Goal: Task Accomplishment & Management: Use online tool/utility

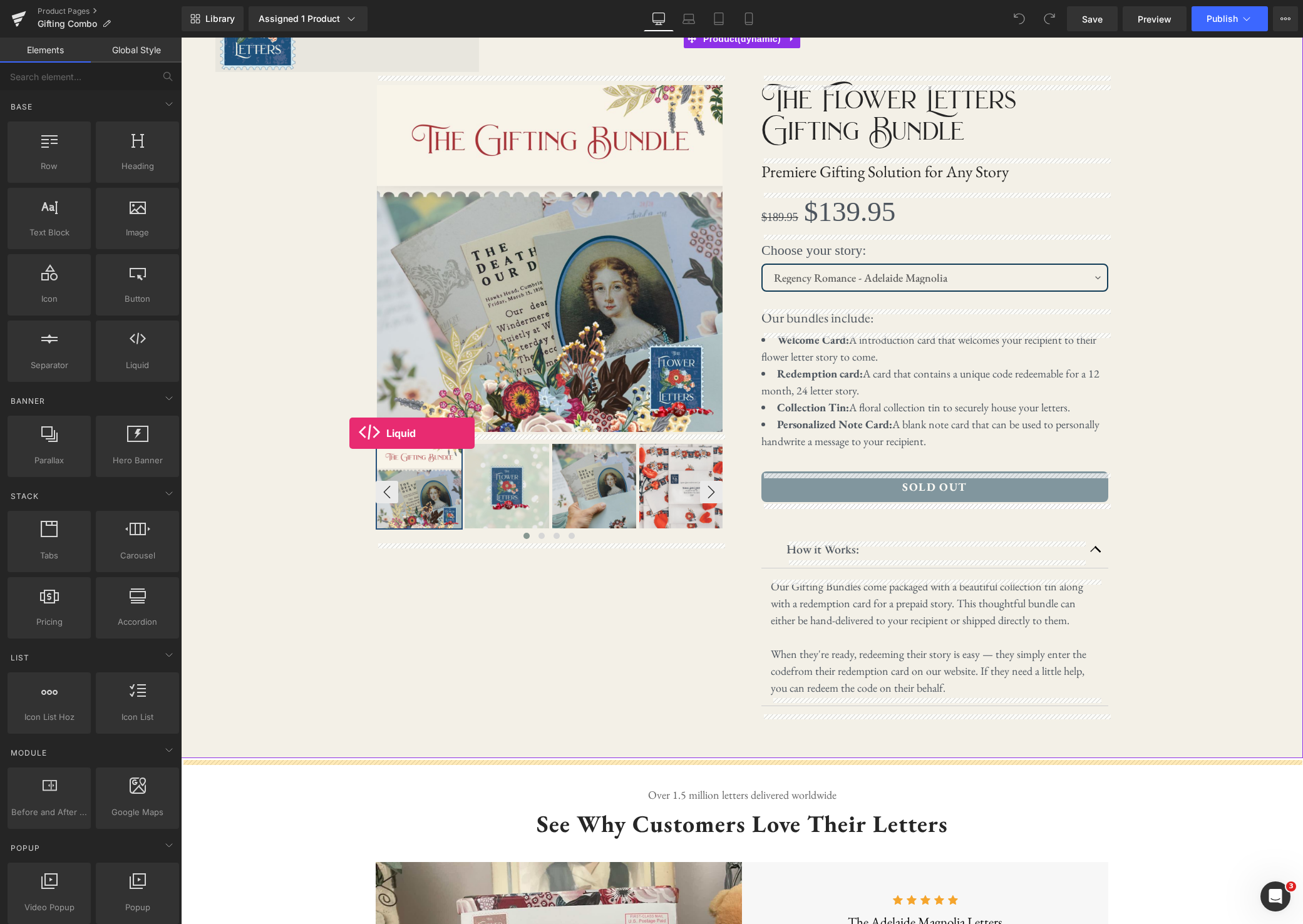
scroll to position [69, 0]
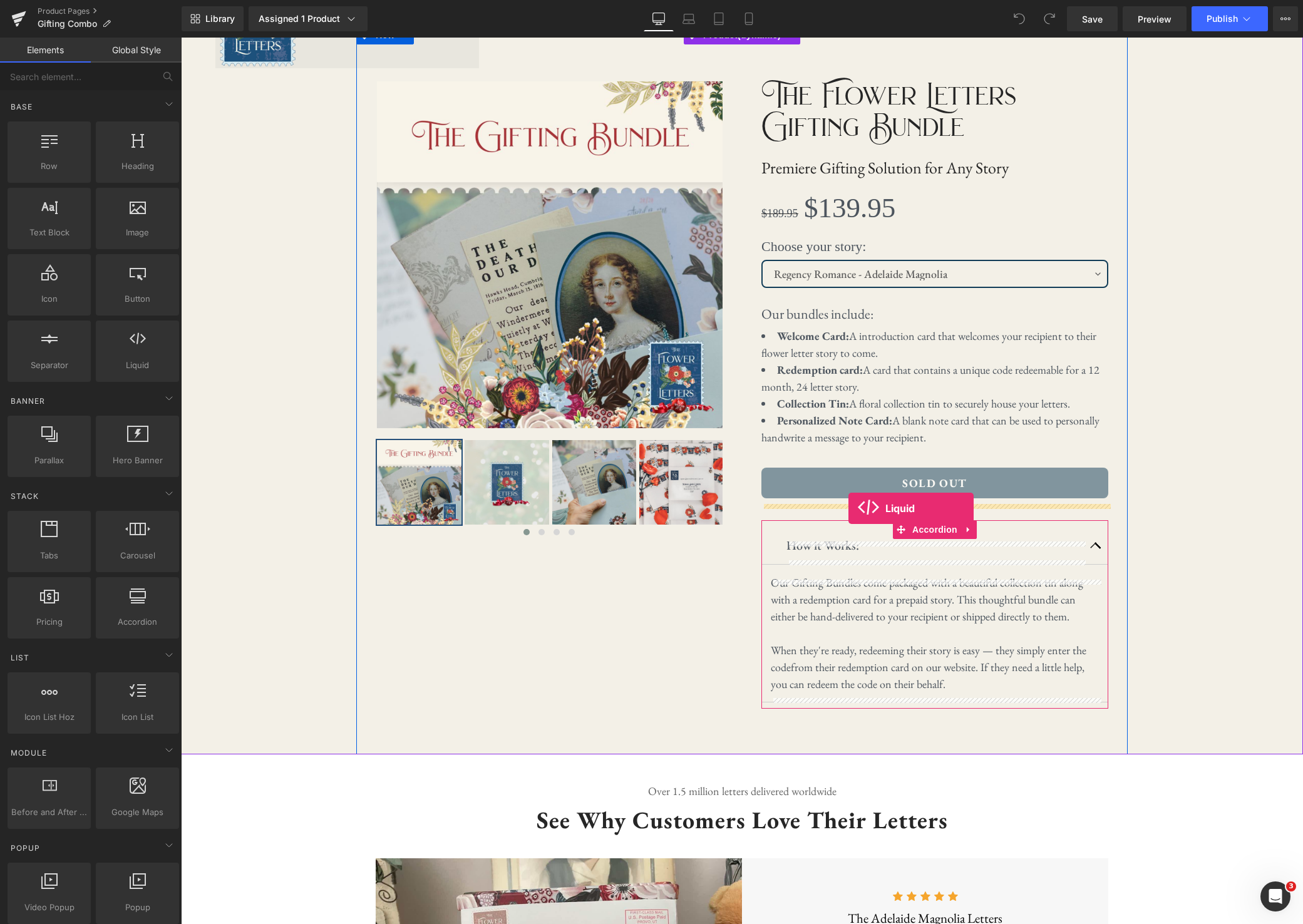
drag, startPoint x: 306, startPoint y: 388, endPoint x: 848, endPoint y: 509, distance: 555.3
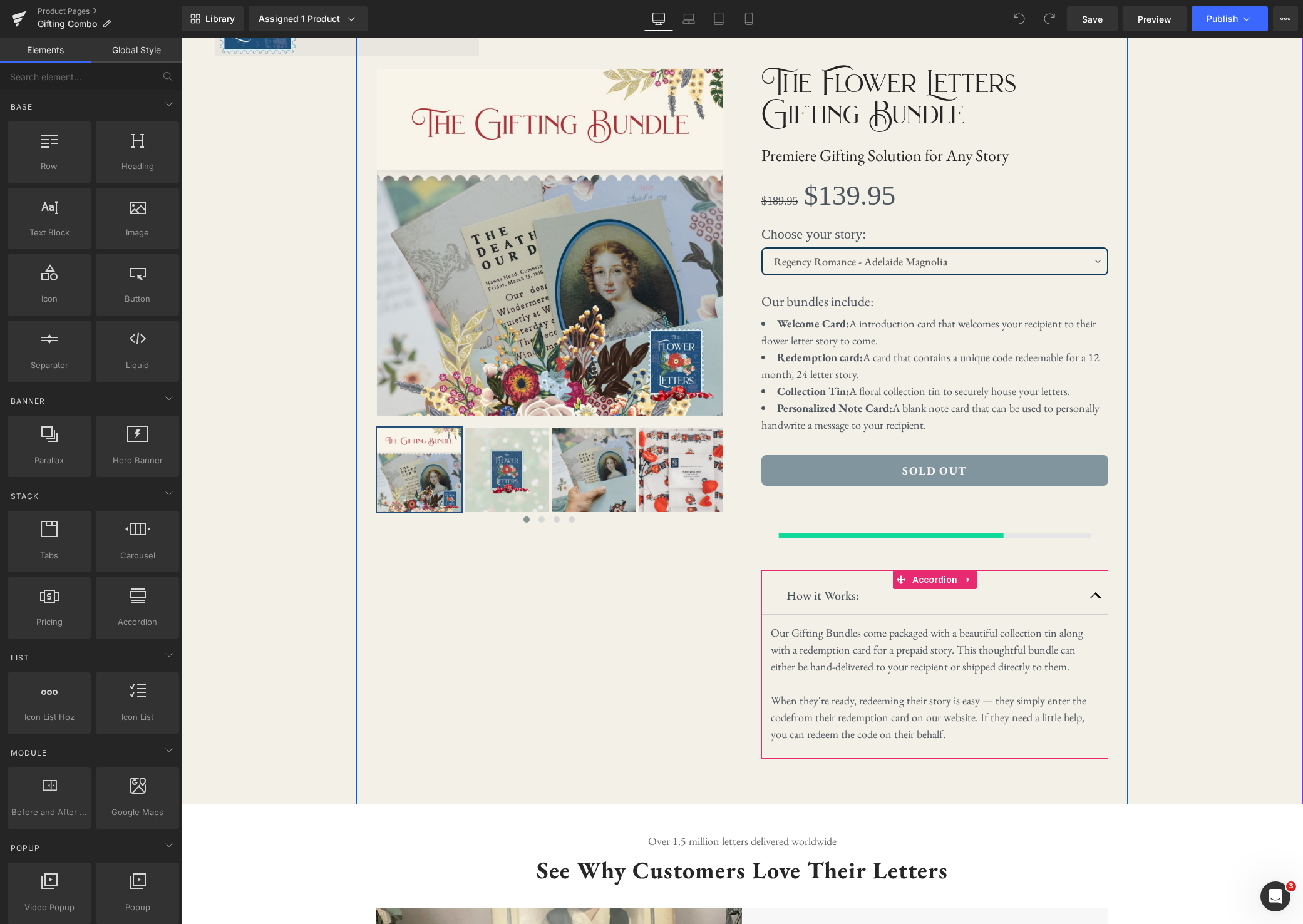
scroll to position [93, 0]
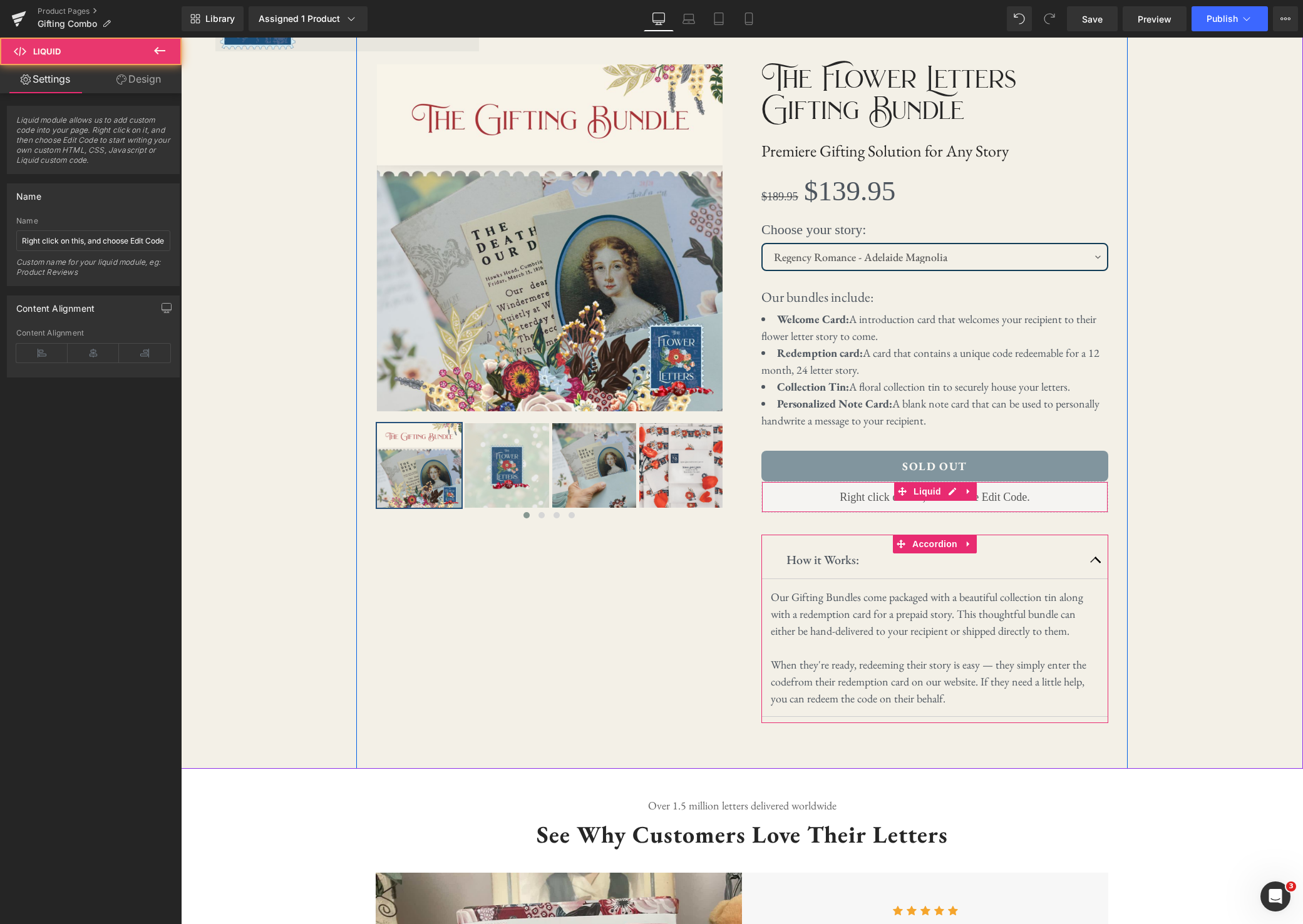
click at [984, 494] on div "Liquid" at bounding box center [935, 497] width 347 height 31
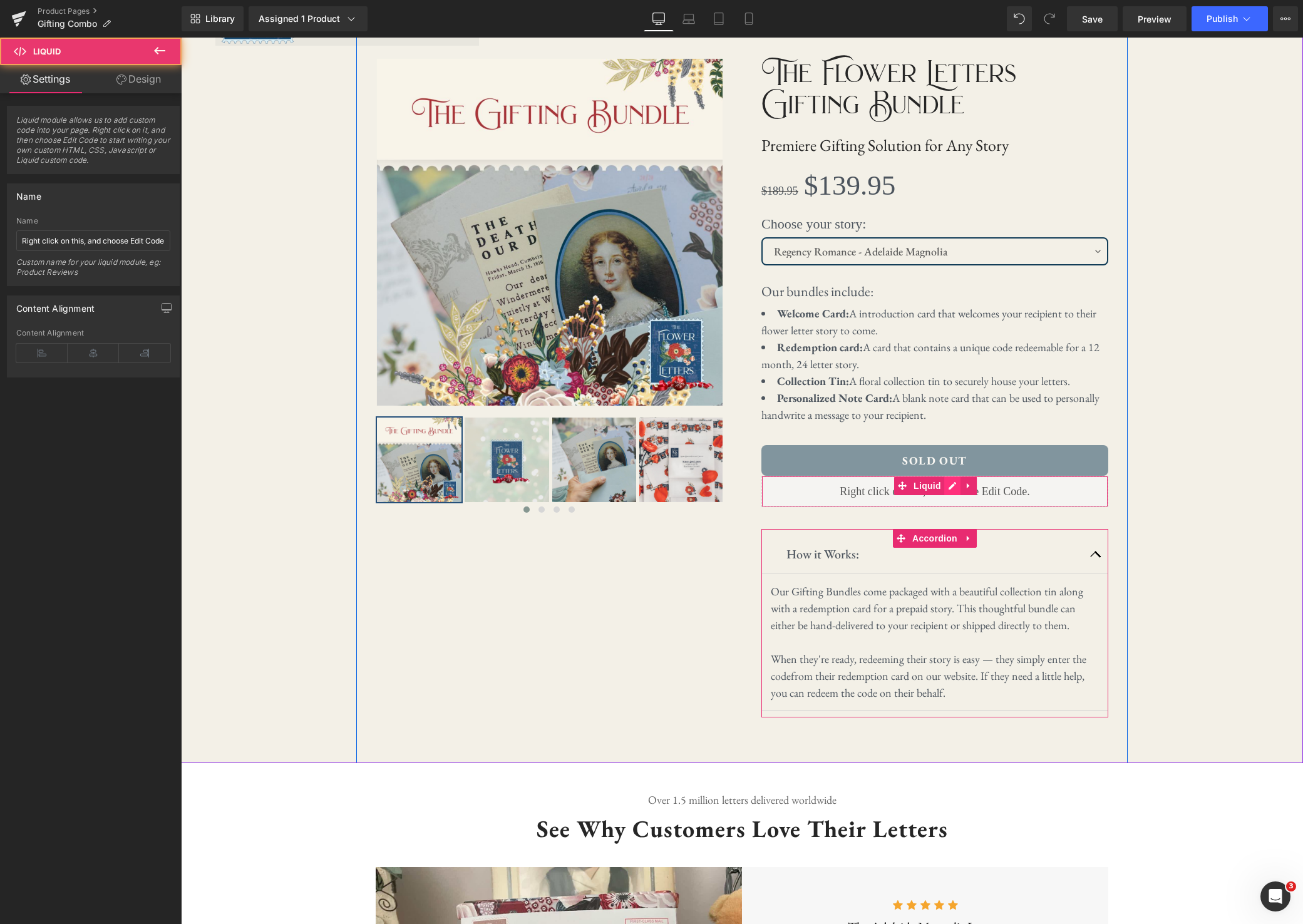
click at [955, 487] on div "Liquid" at bounding box center [935, 492] width 347 height 31
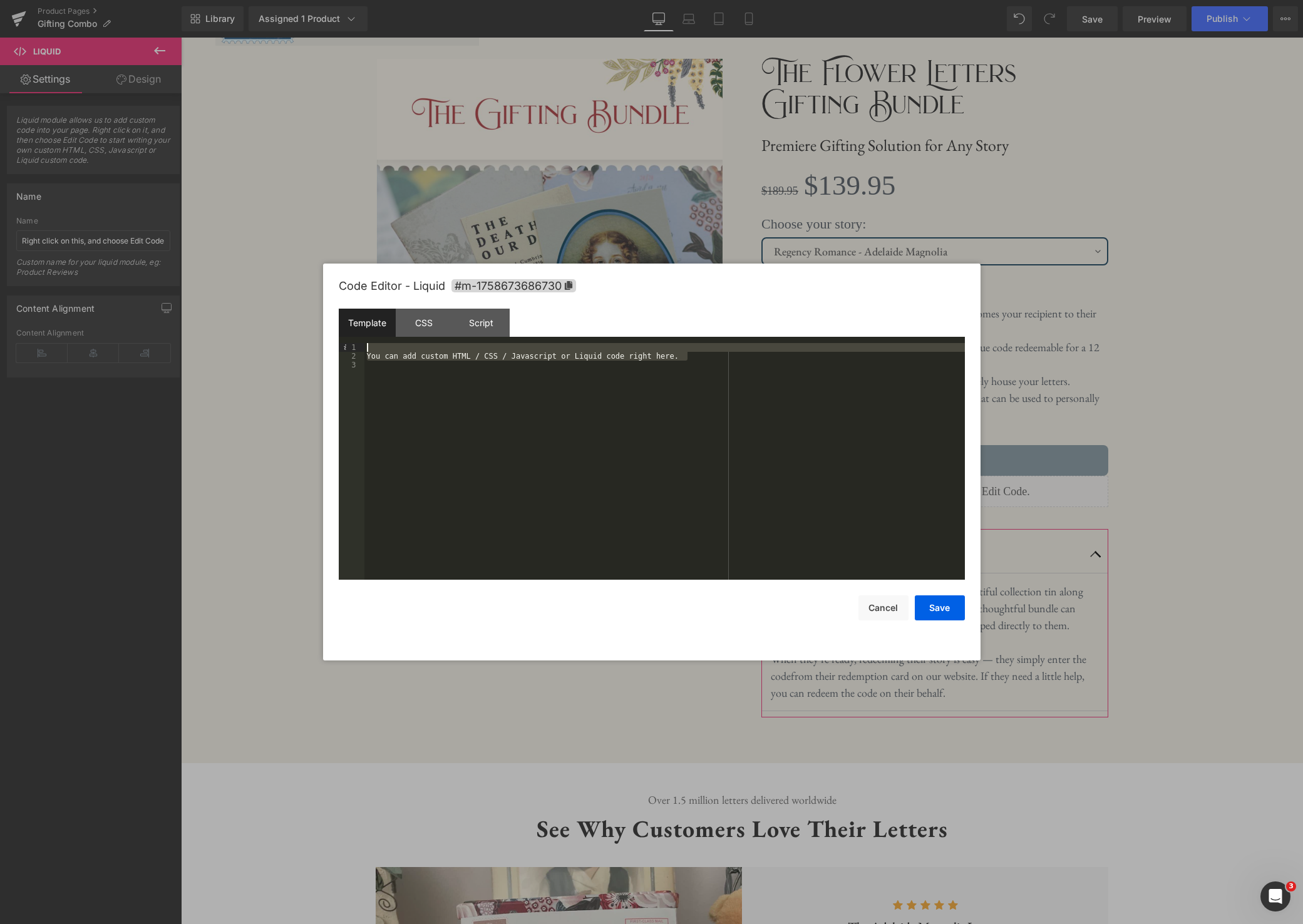
drag, startPoint x: 700, startPoint y: 356, endPoint x: 408, endPoint y: 338, distance: 292.6
click at [408, 338] on div "Template CSS Script Data 1 2 3 You can add custom HTML / CSS / Javascript or Li…" at bounding box center [652, 444] width 626 height 271
click at [941, 614] on button "Save" at bounding box center [940, 608] width 50 height 25
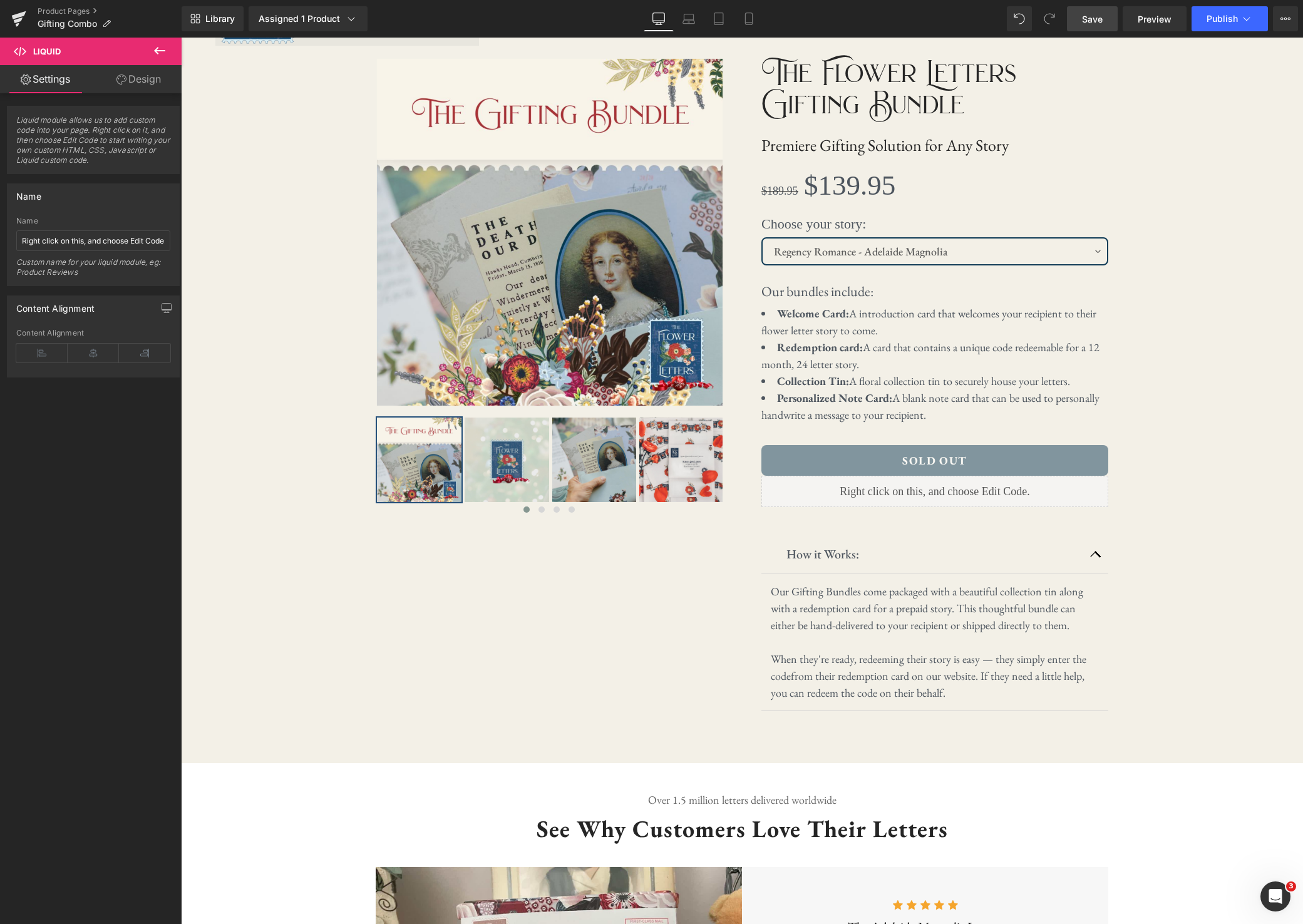
click at [1094, 22] on span "Save" at bounding box center [1093, 19] width 21 height 13
click at [1155, 16] on span "Preview" at bounding box center [1155, 19] width 34 height 13
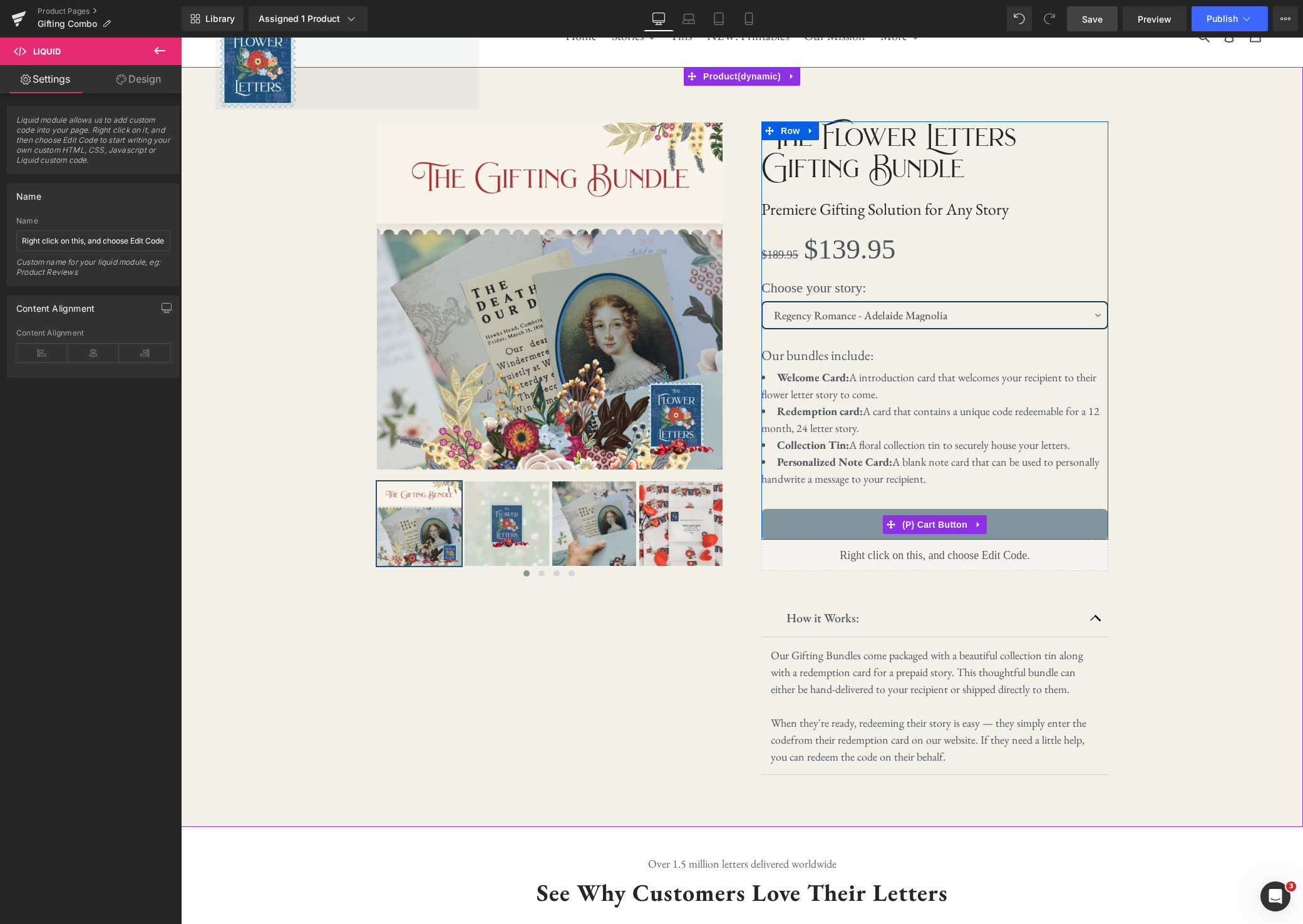
scroll to position [34, 0]
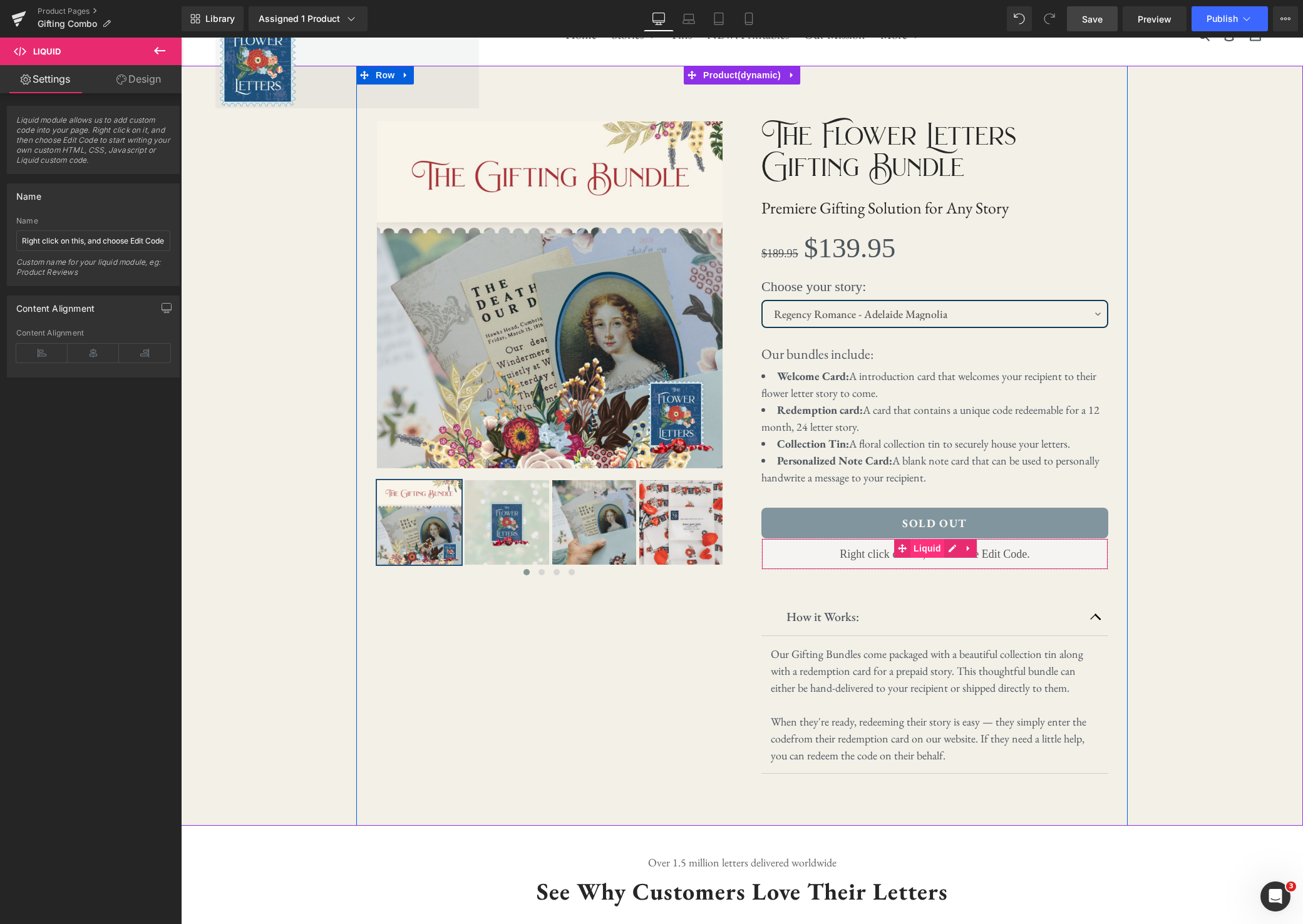
click at [933, 553] on span "Liquid" at bounding box center [927, 549] width 34 height 19
click at [929, 547] on span "Liquid" at bounding box center [927, 549] width 34 height 19
click at [939, 549] on span "Liquid" at bounding box center [927, 549] width 34 height 19
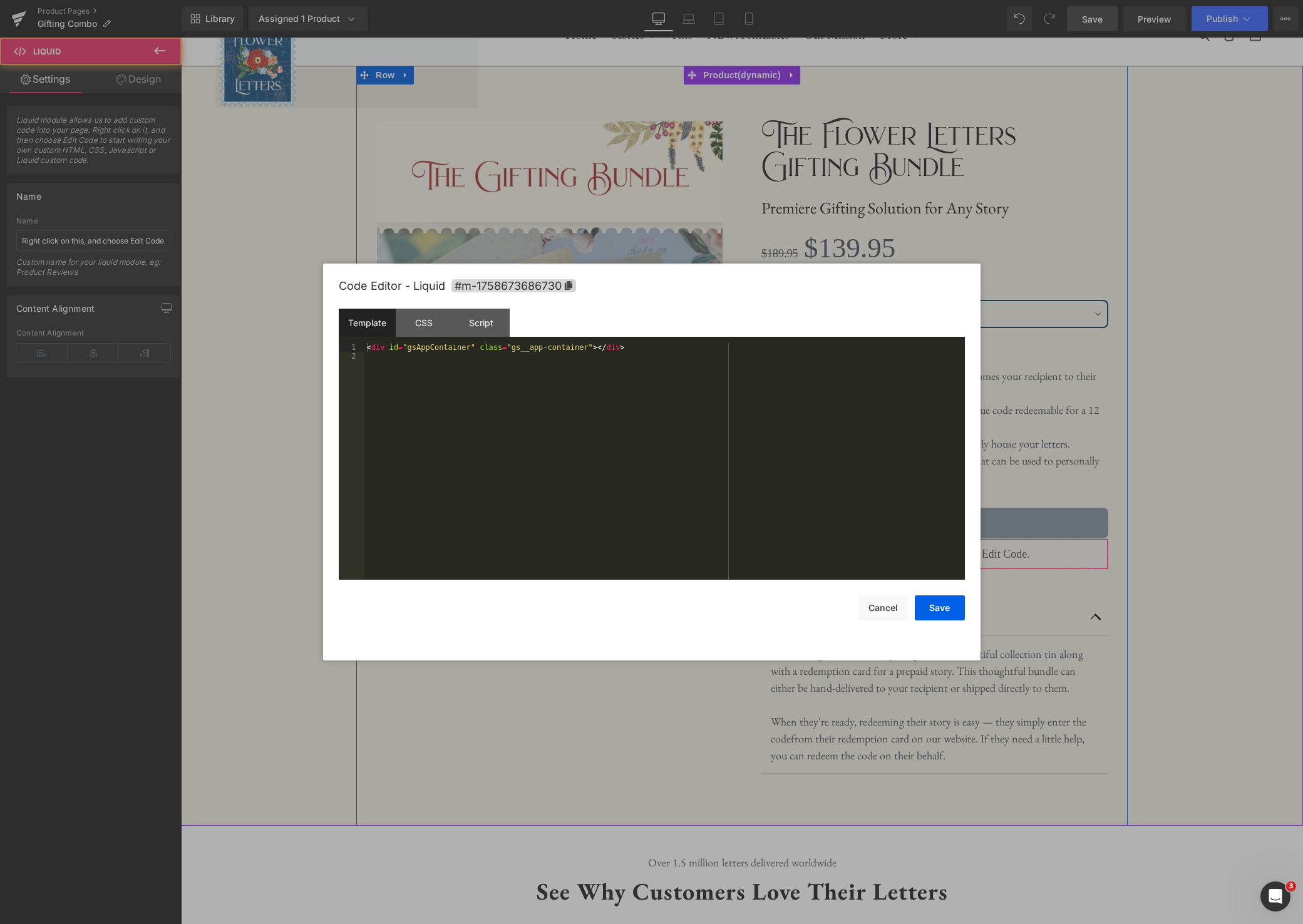
click at [951, 549] on icon at bounding box center [953, 549] width 8 height 8
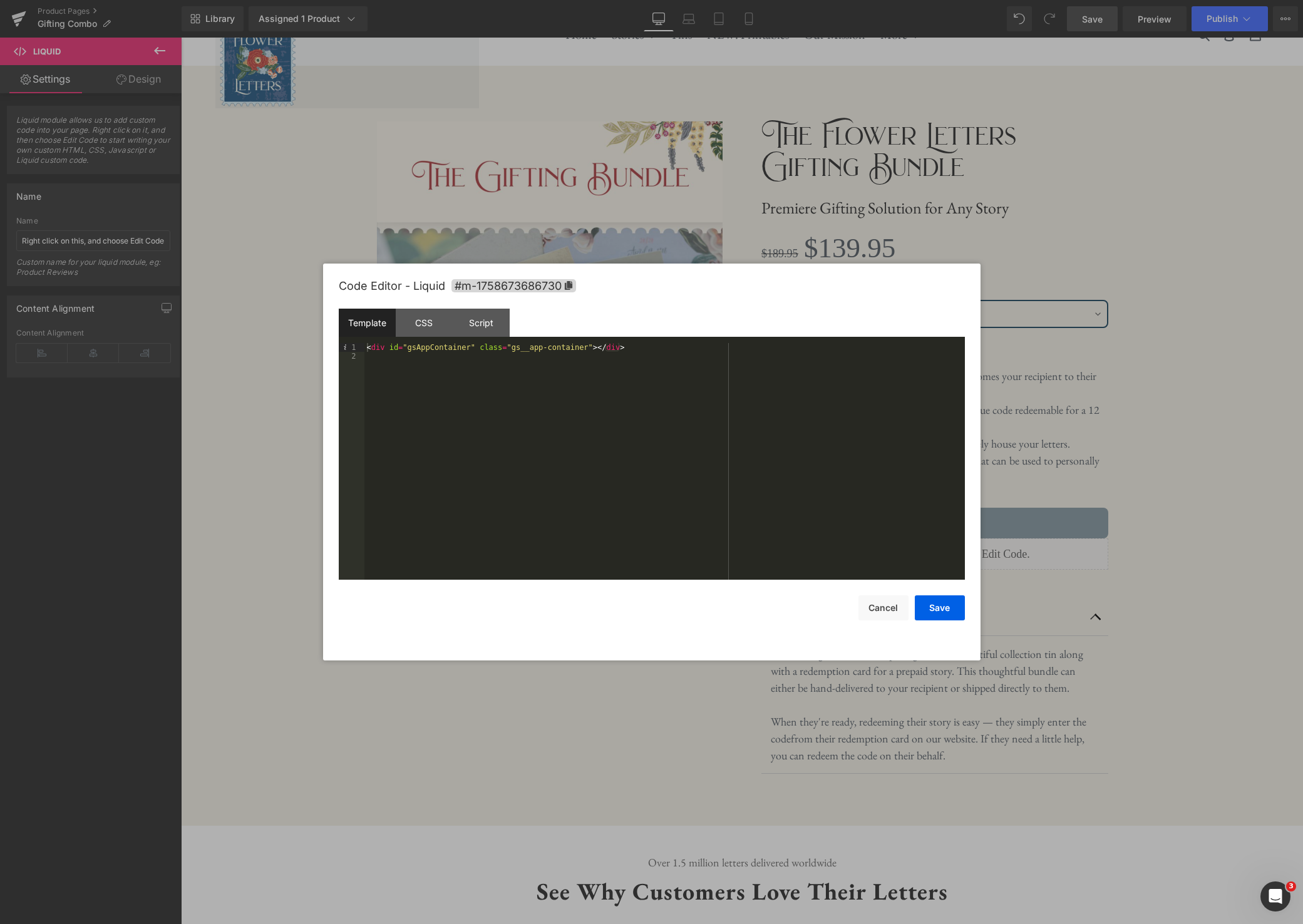
click at [657, 353] on div "< div id = "gsAppContainer" class = "gs__app-container" > </ div >" at bounding box center [664, 470] width 600 height 254
click at [656, 348] on div "< div id = "gsAppContainer" class = "gs__app-container" > </ div >" at bounding box center [664, 470] width 600 height 254
click at [498, 316] on div "Script" at bounding box center [481, 323] width 57 height 28
click at [438, 317] on div "CSS" at bounding box center [424, 323] width 57 height 28
click at [362, 316] on div "Template" at bounding box center [367, 323] width 57 height 28
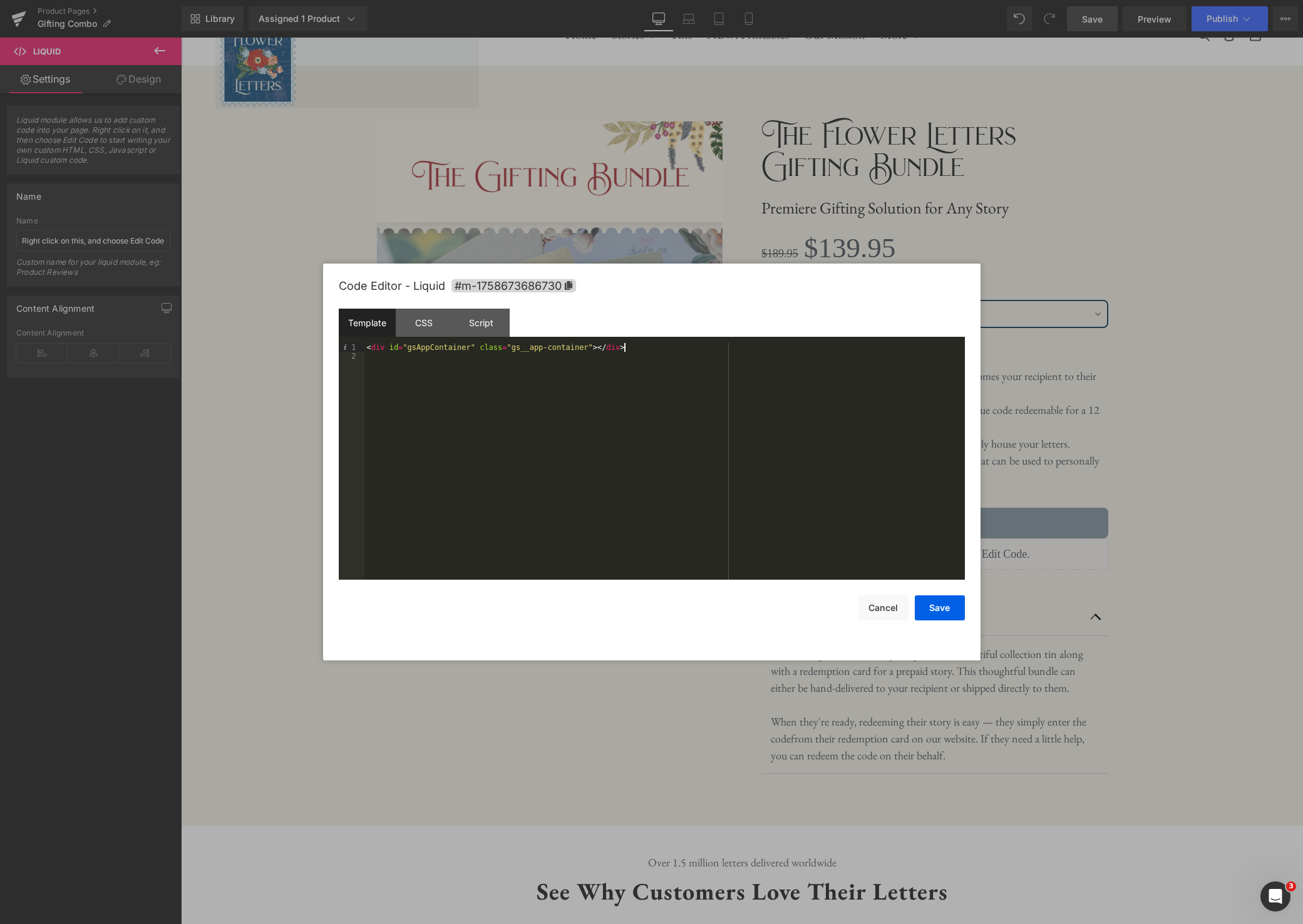
click at [660, 351] on div "< div id = "gsAppContainer" class = "gs__app-container" > </ div >" at bounding box center [664, 470] width 600 height 254
click at [659, 351] on div "< div id = "gsAppContainer" class = "gs__app-container" > </ div >" at bounding box center [664, 470] width 600 height 254
click at [416, 371] on div "< div id = "gsAppContainer" class = "gs__app-container" > </ div >" at bounding box center [664, 470] width 600 height 254
click at [933, 602] on button "Save" at bounding box center [940, 608] width 50 height 25
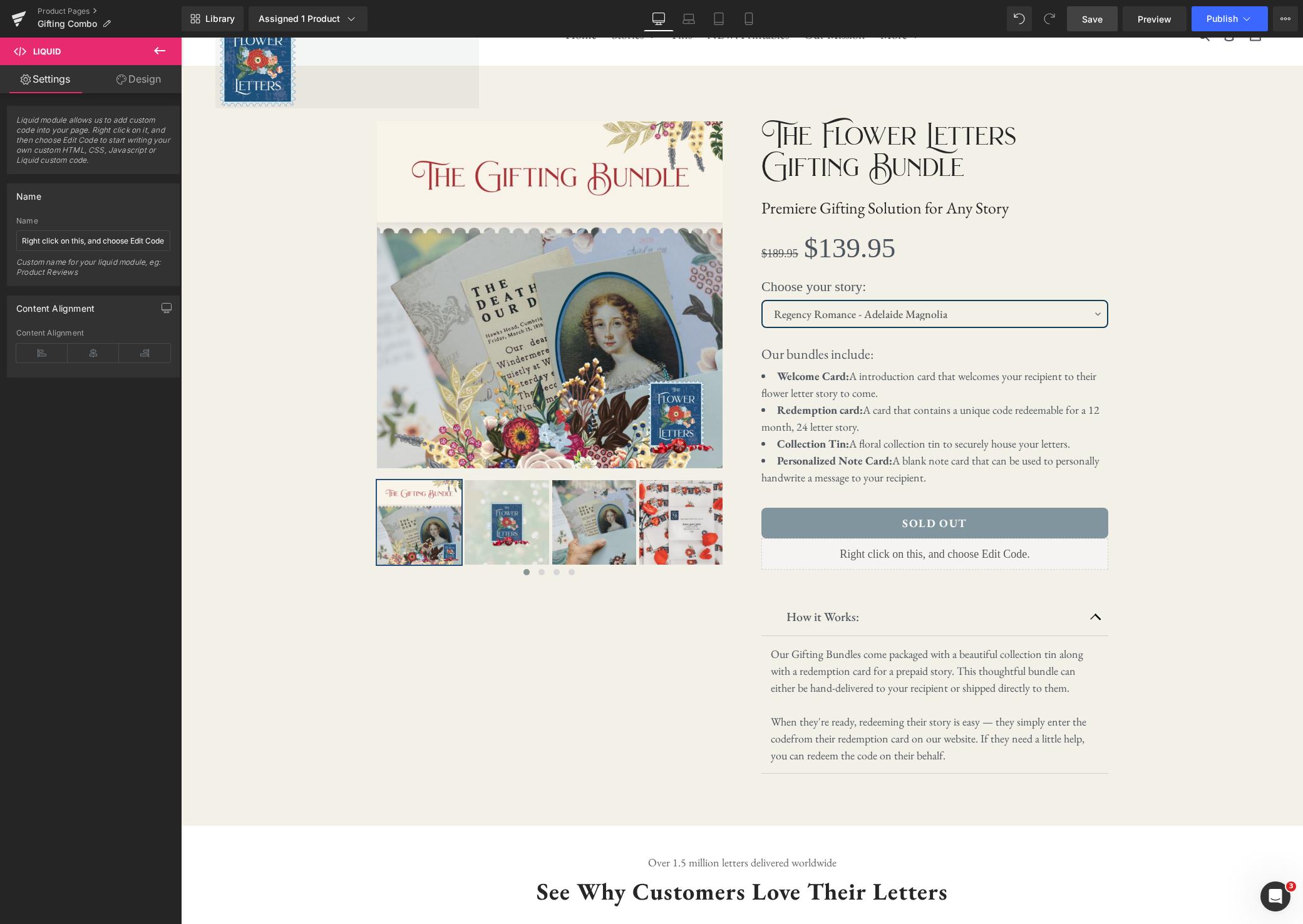
click at [1087, 24] on span "Save" at bounding box center [1093, 19] width 21 height 13
click at [1173, 26] on link "Preview" at bounding box center [1155, 19] width 64 height 25
click at [1288, 31] on div "Library Assigned 1 Product Product Preview The Flower Letters Combo Gift Manage…" at bounding box center [742, 19] width 1121 height 38
click at [1286, 22] on icon at bounding box center [1285, 18] width 10 height 10
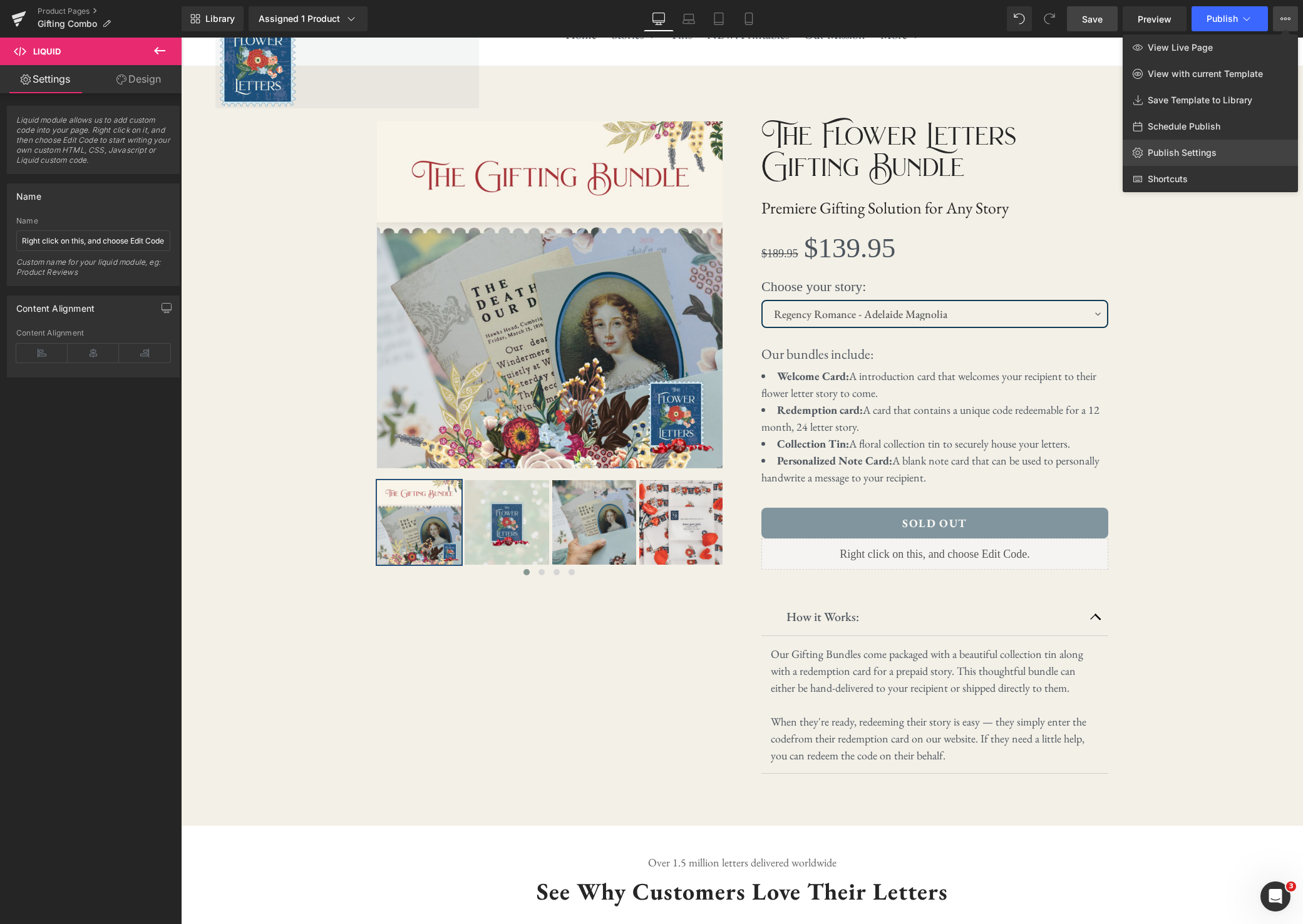
click at [1195, 151] on span "Publish Settings" at bounding box center [1182, 152] width 69 height 11
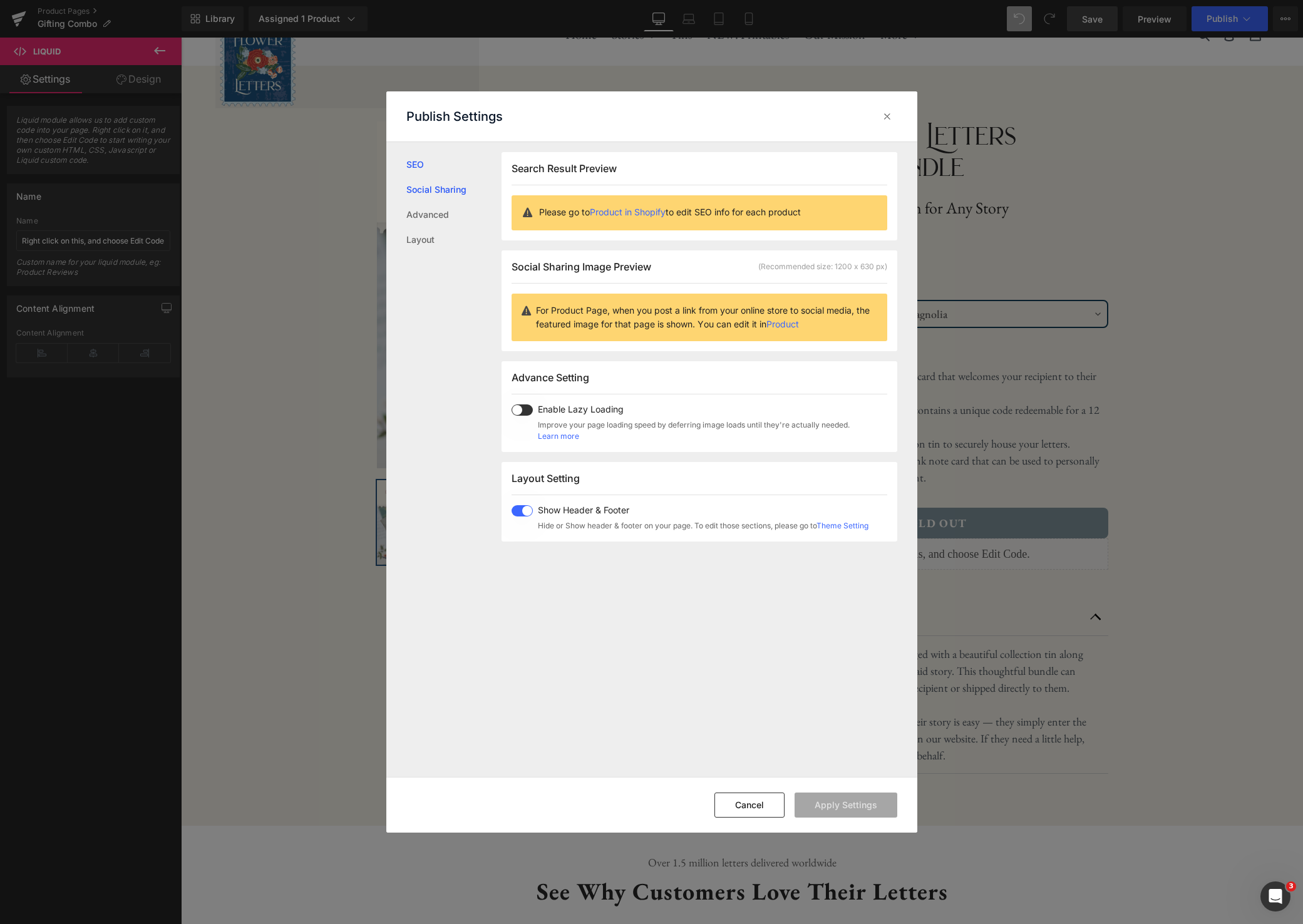
click at [445, 191] on link "Social Sharing" at bounding box center [454, 189] width 95 height 25
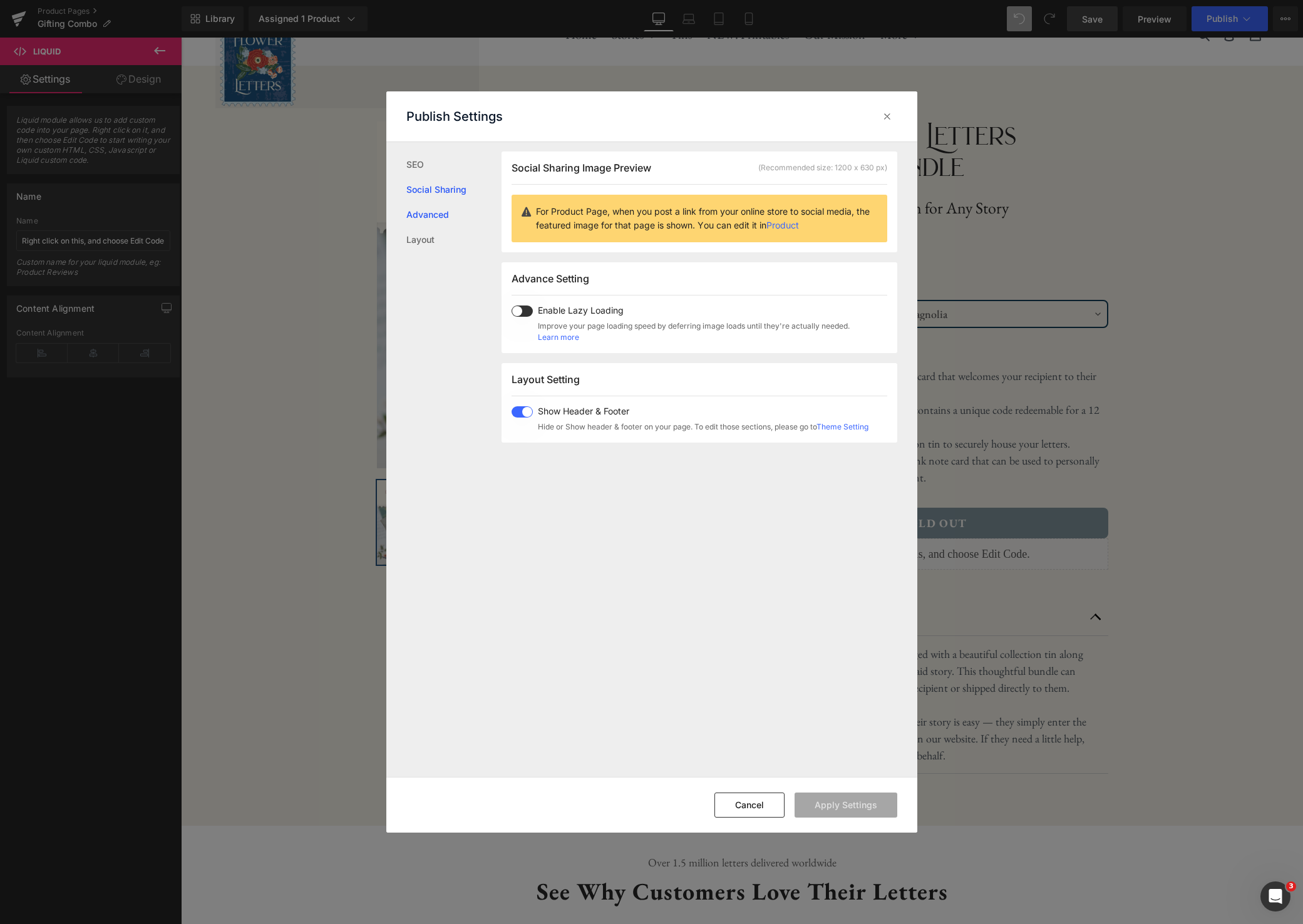
click at [440, 212] on link "Advanced" at bounding box center [454, 215] width 95 height 25
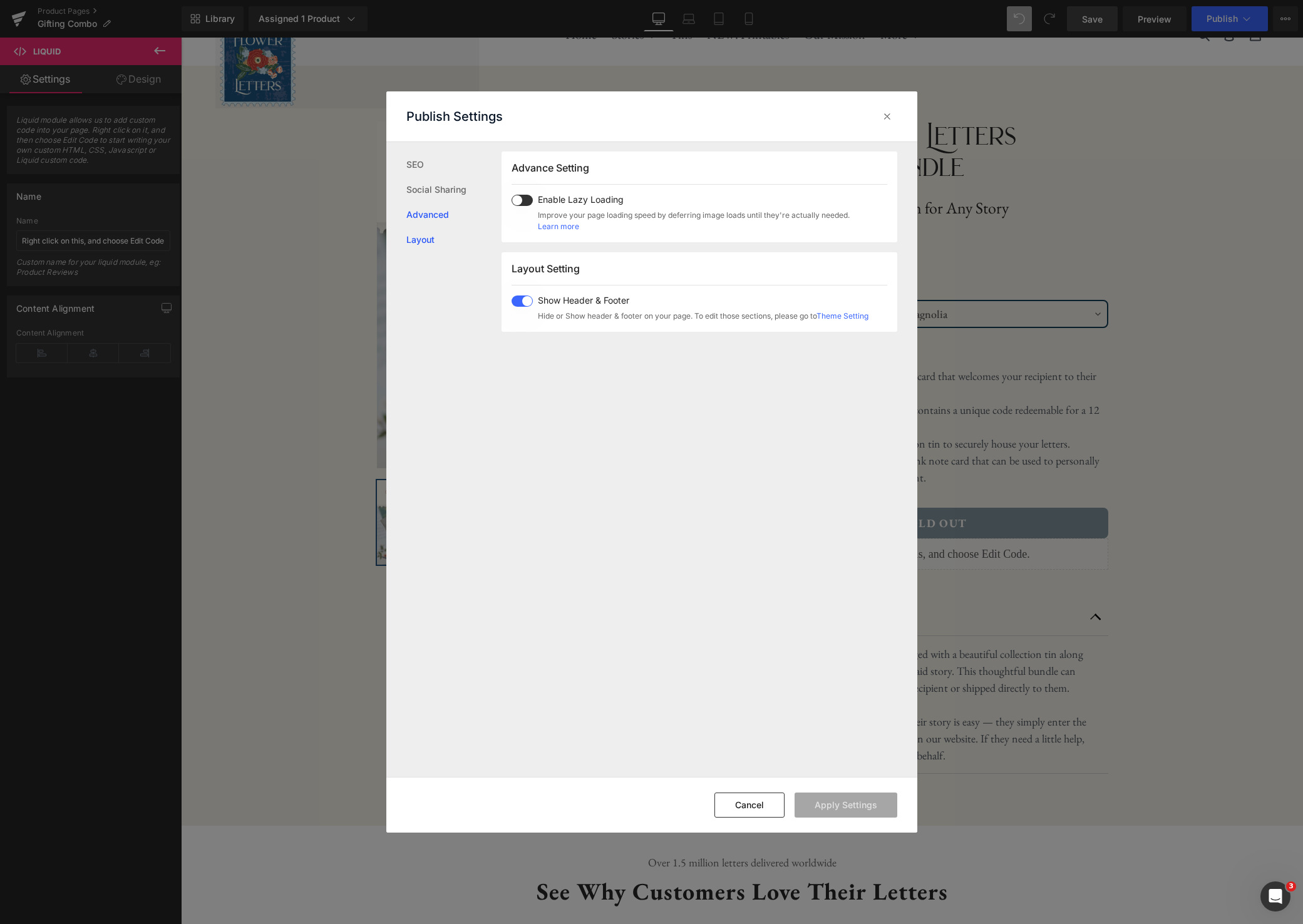
click at [433, 229] on link "Layout" at bounding box center [454, 240] width 95 height 25
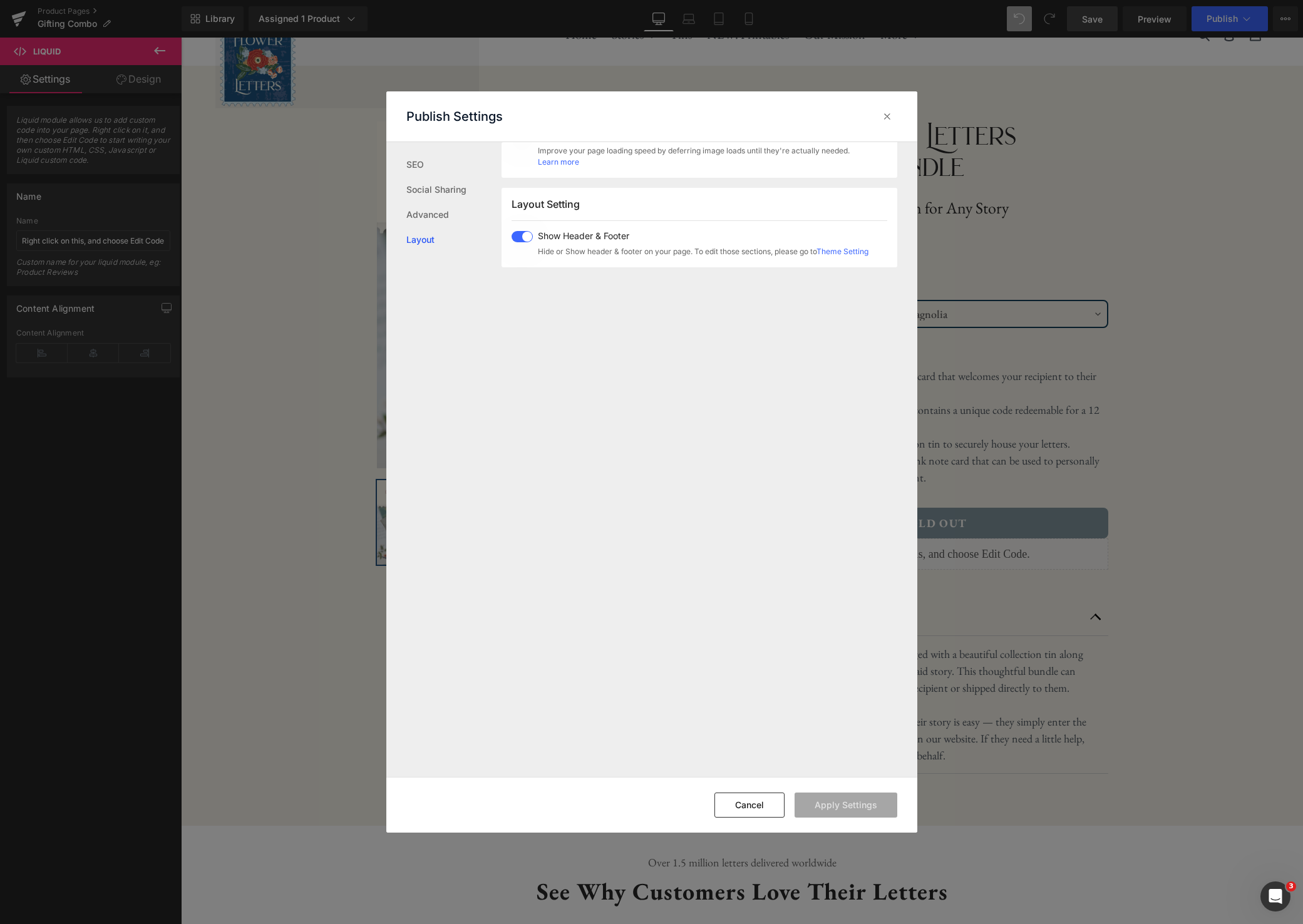
scroll to position [310, 0]
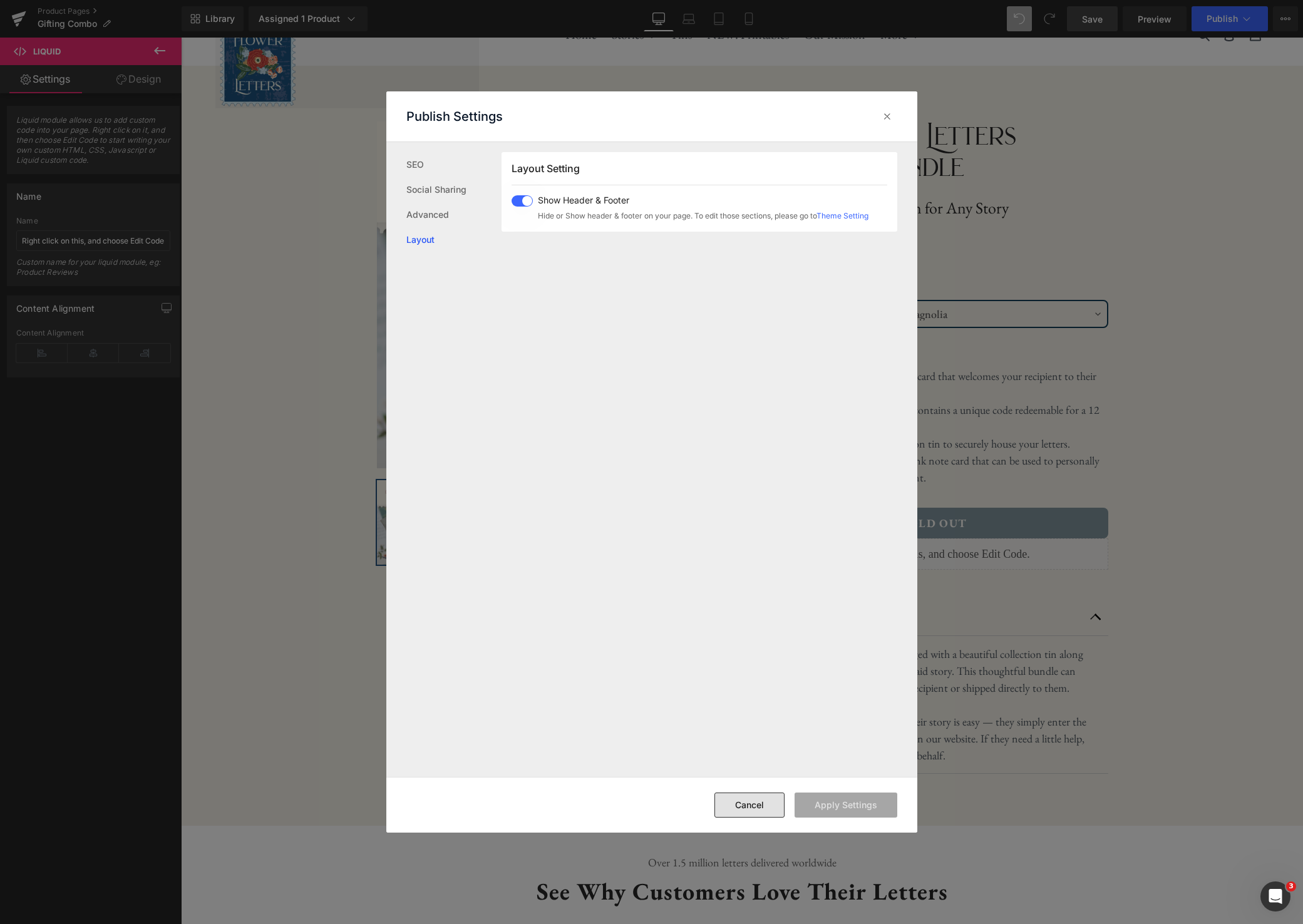
click at [734, 796] on button "Cancel" at bounding box center [749, 805] width 70 height 25
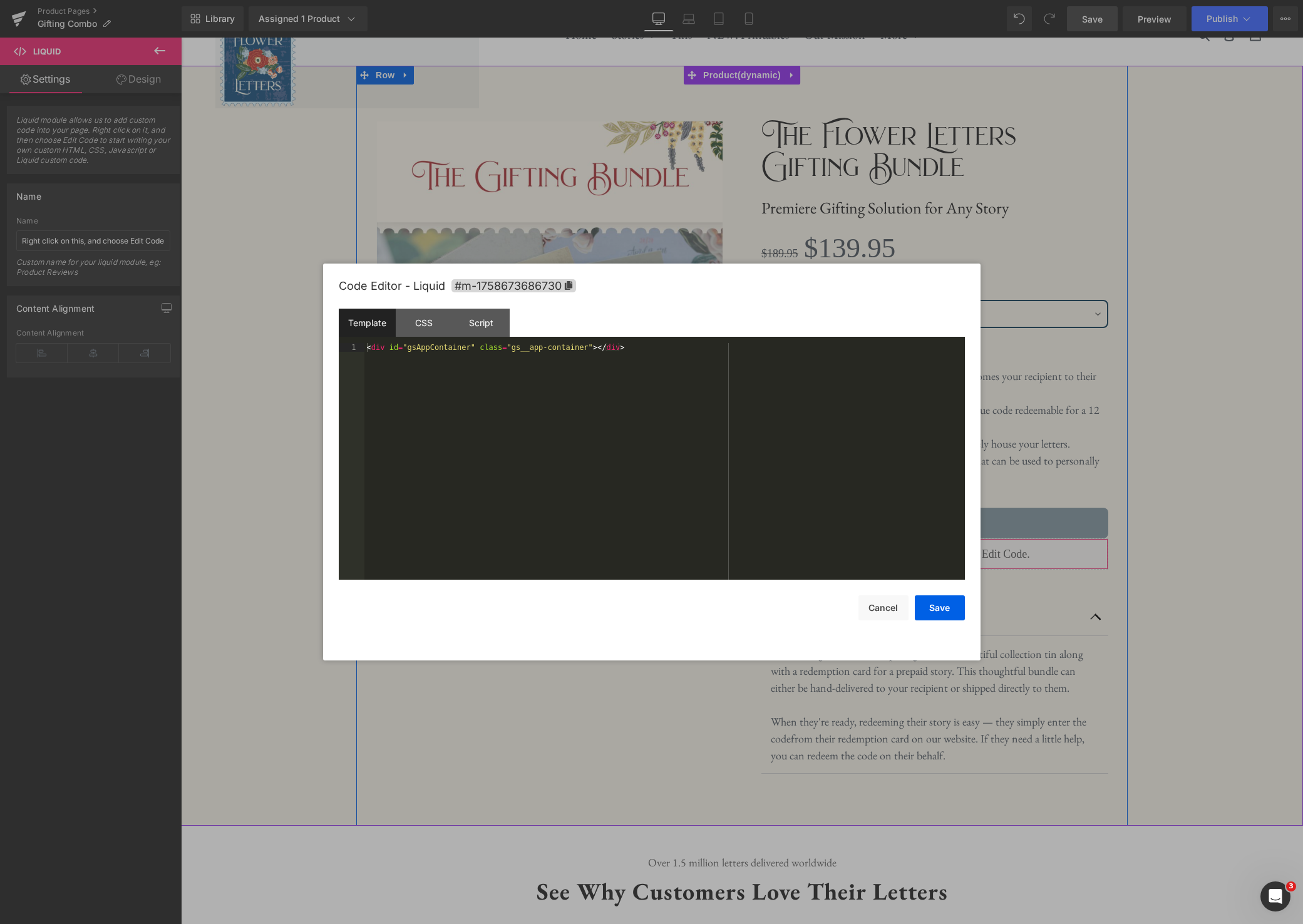
click at [956, 554] on link at bounding box center [952, 549] width 16 height 19
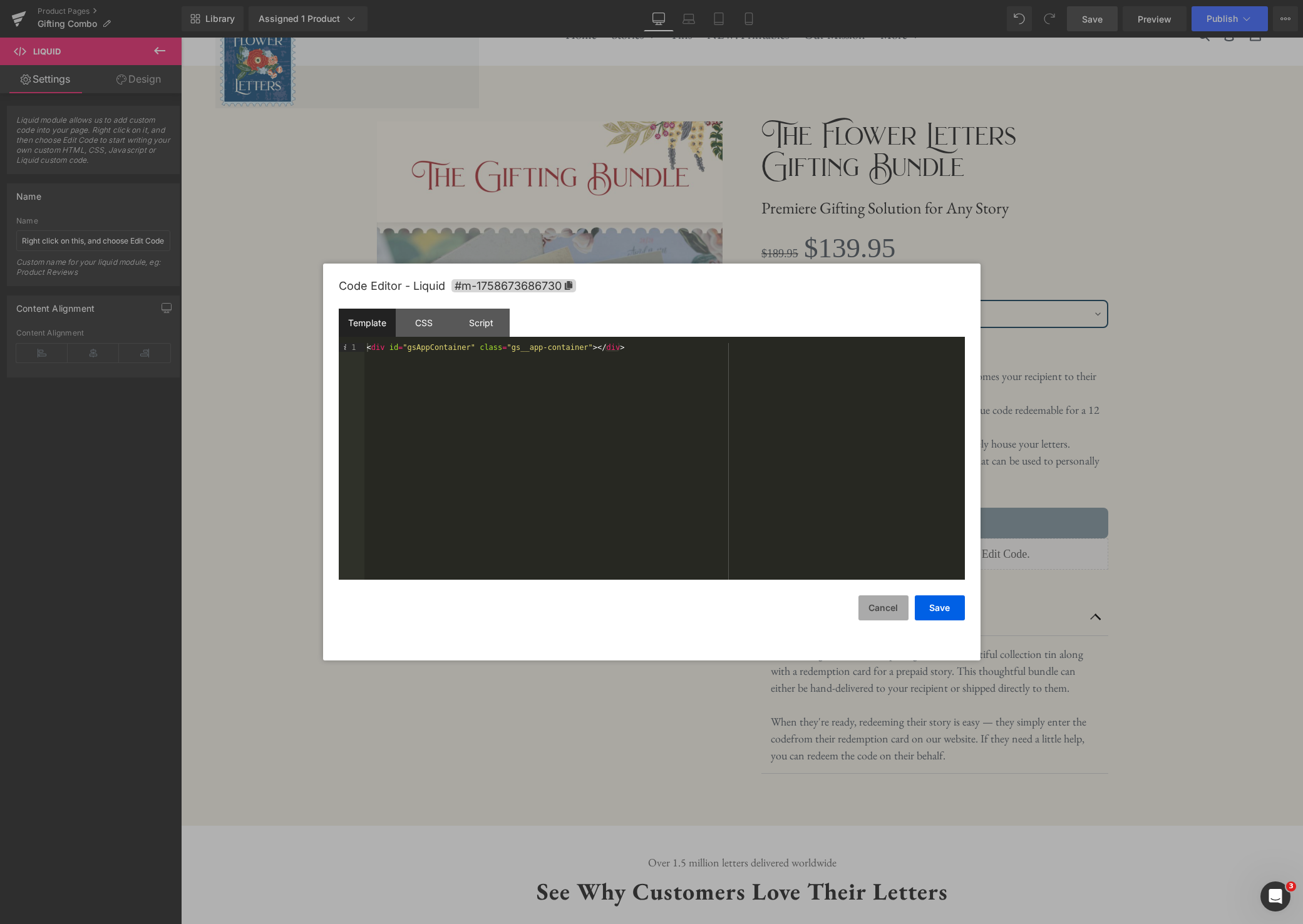
click at [886, 603] on button "Cancel" at bounding box center [884, 608] width 50 height 25
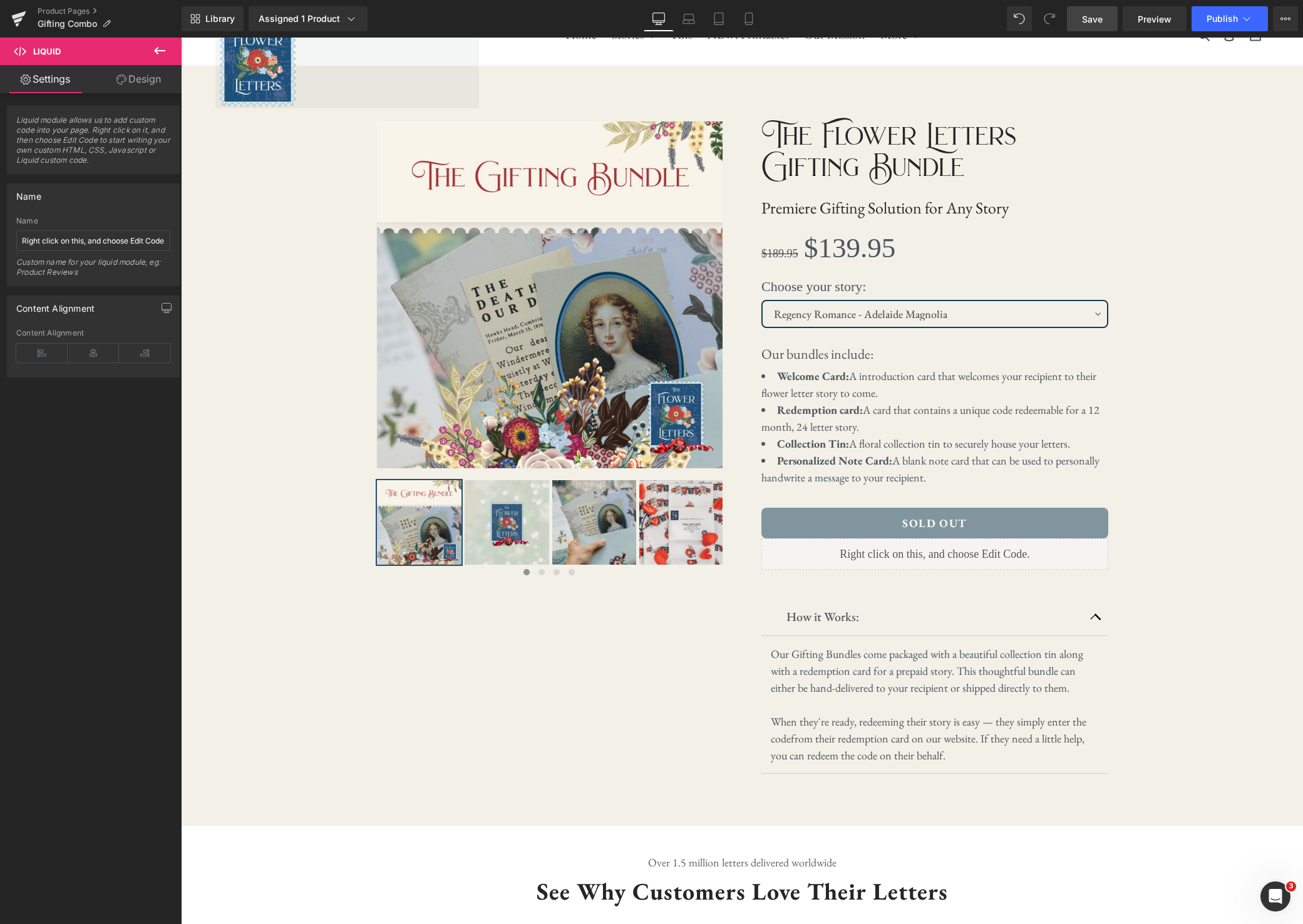
click at [152, 52] on icon at bounding box center [159, 50] width 15 height 15
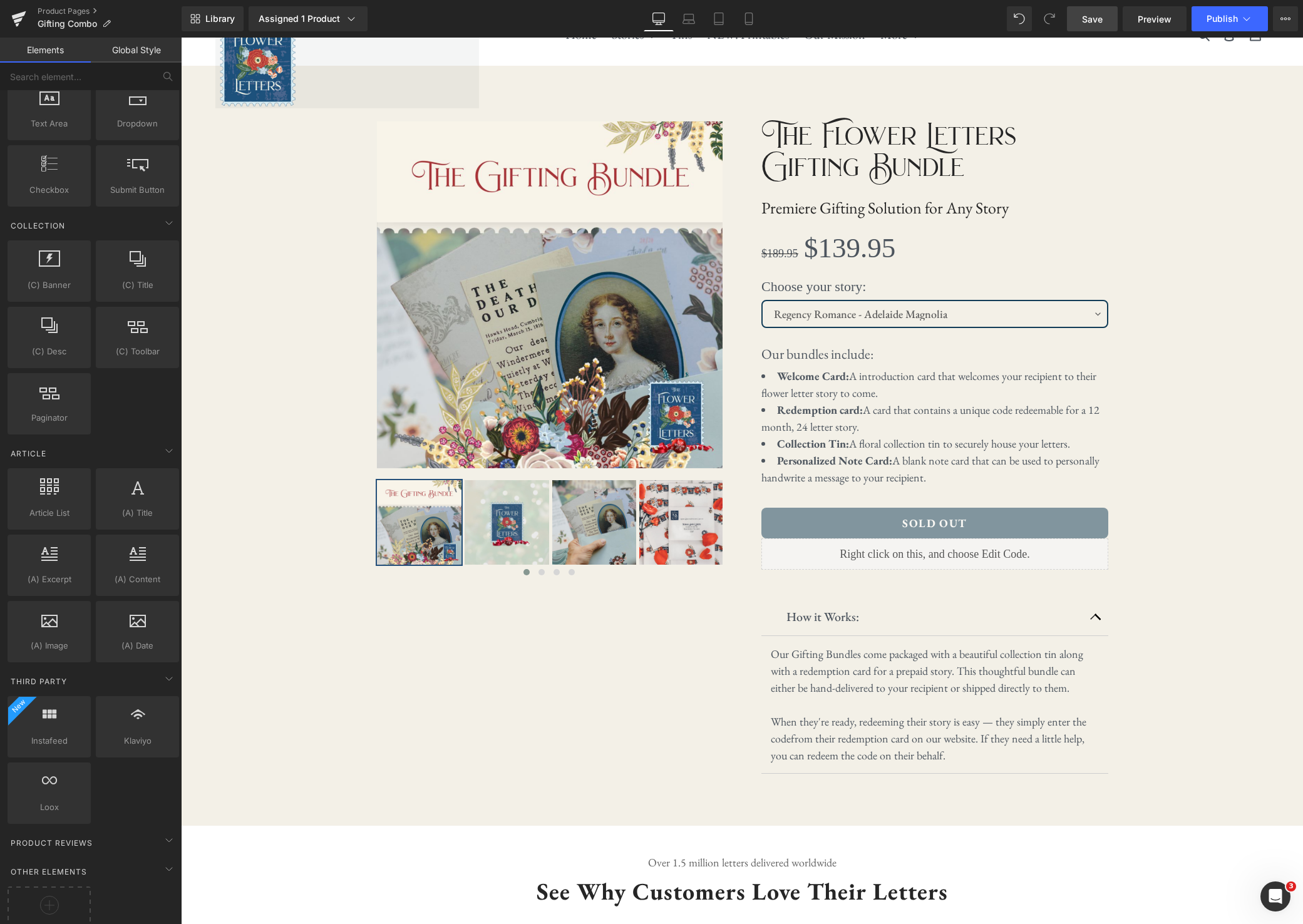
scroll to position [1995, 0]
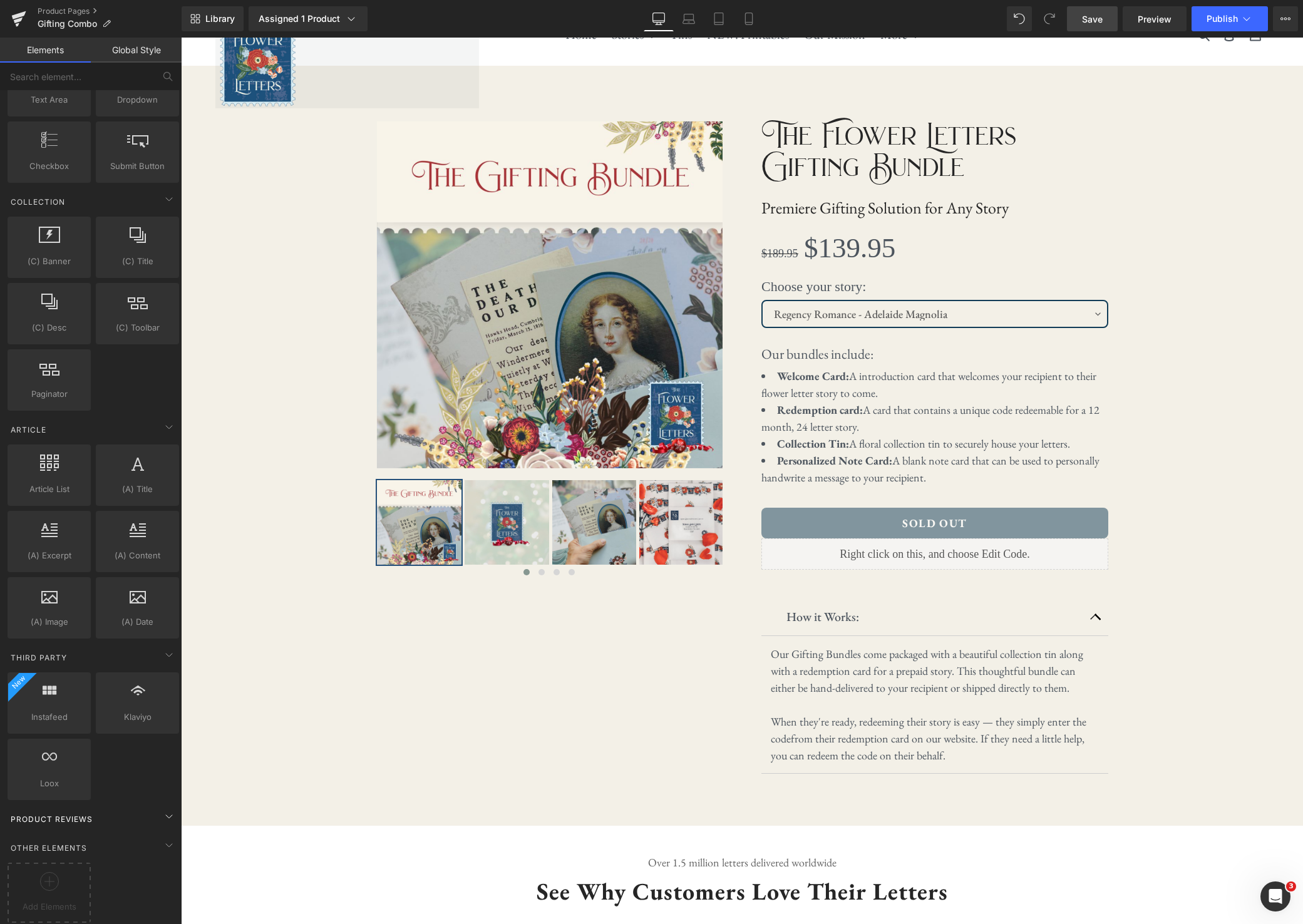
click at [120, 811] on div "Product Reviews" at bounding box center [93, 819] width 176 height 25
click at [87, 813] on span "Product Reviews" at bounding box center [51, 819] width 84 height 12
click at [68, 884] on div at bounding box center [49, 886] width 77 height 28
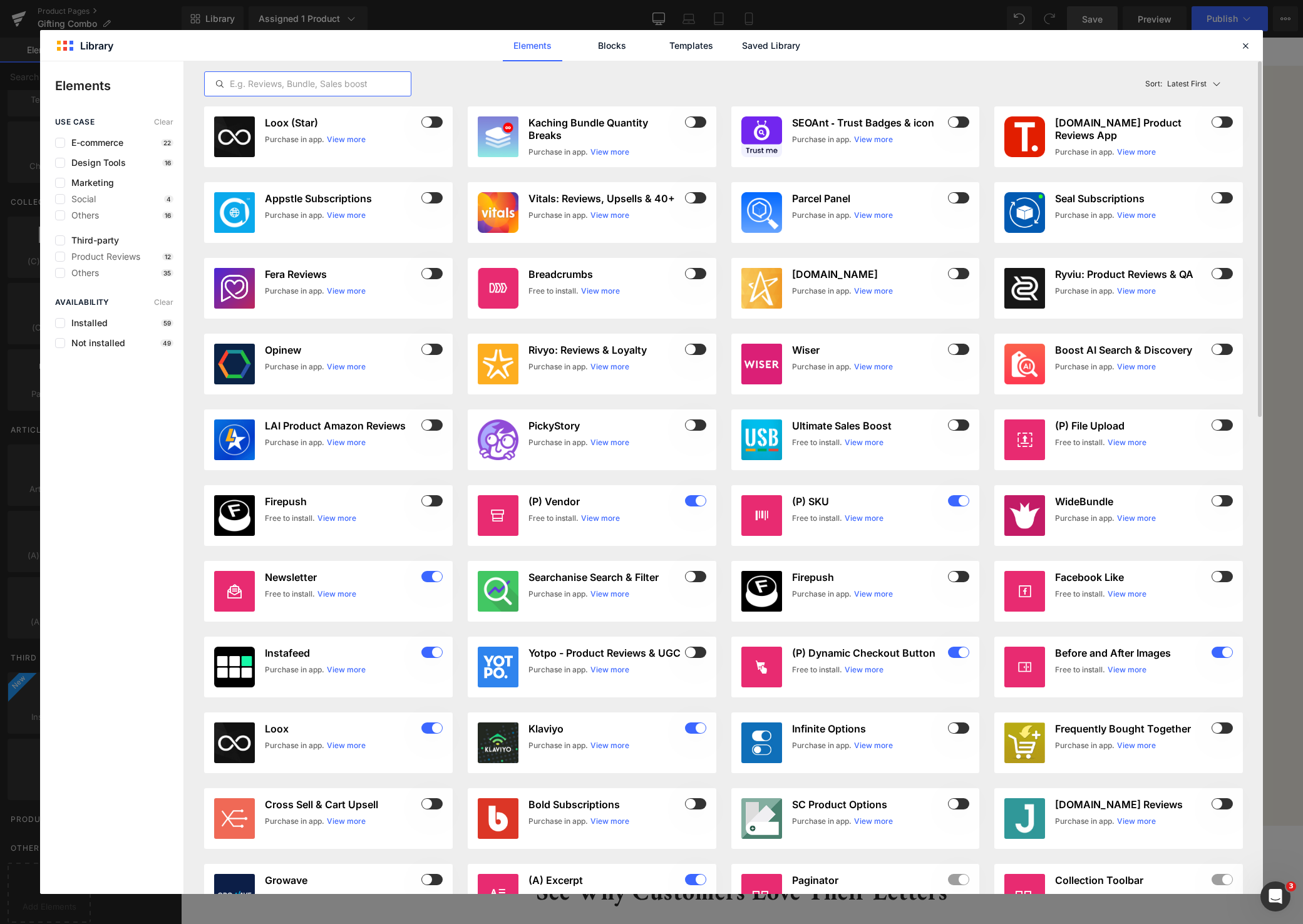
click at [340, 85] on input "text" at bounding box center [308, 84] width 206 height 15
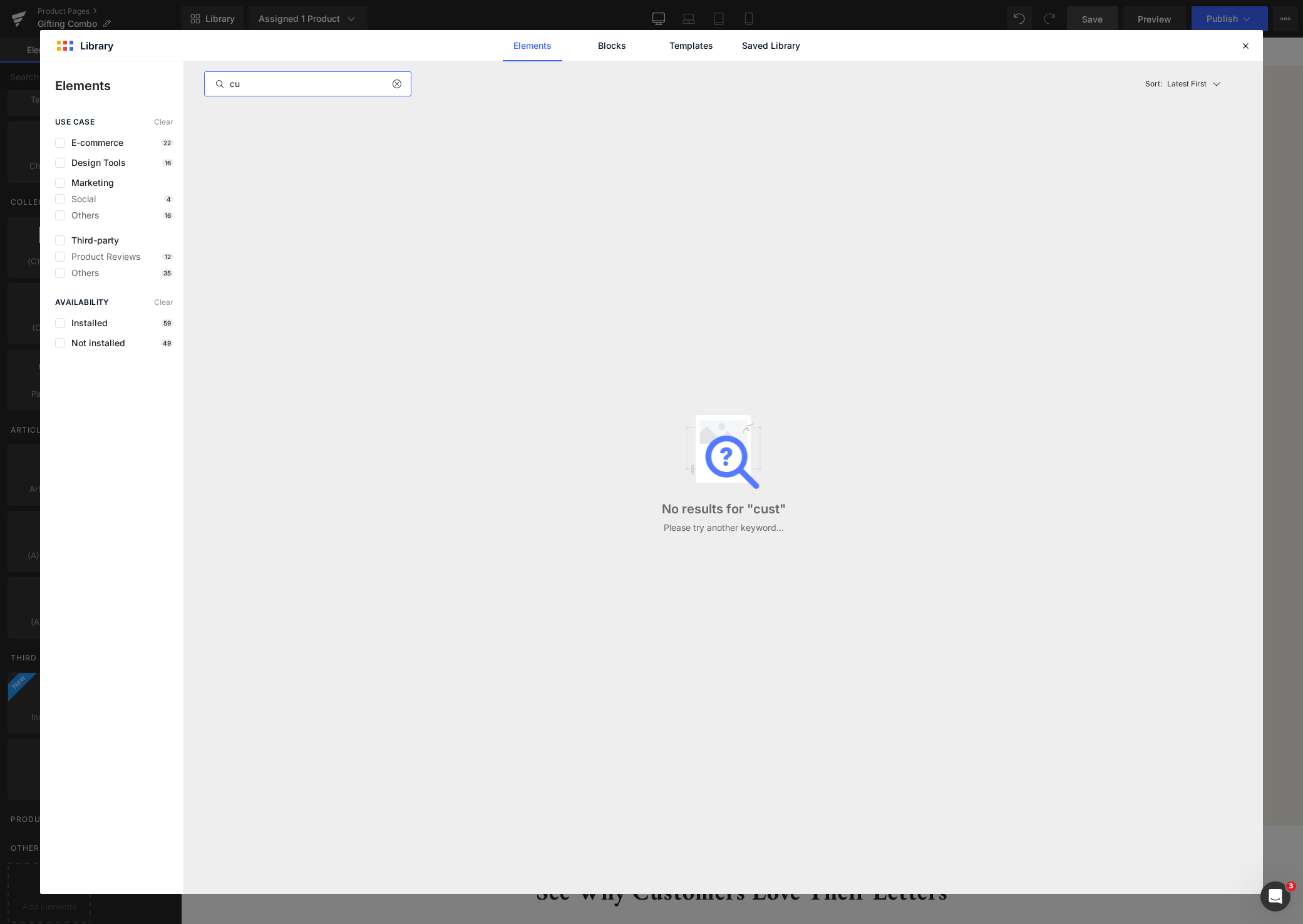
type input "c"
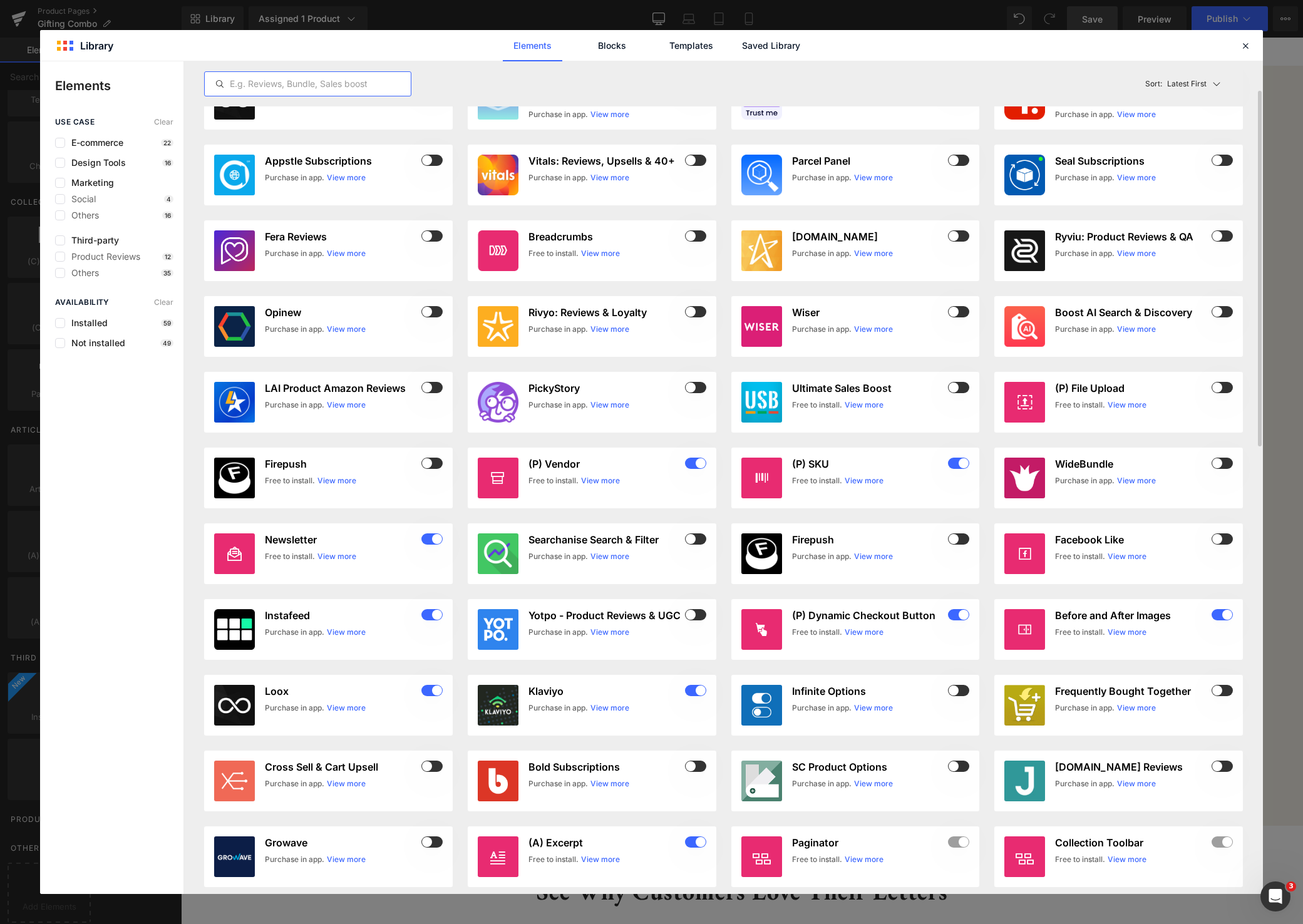
scroll to position [47, 0]
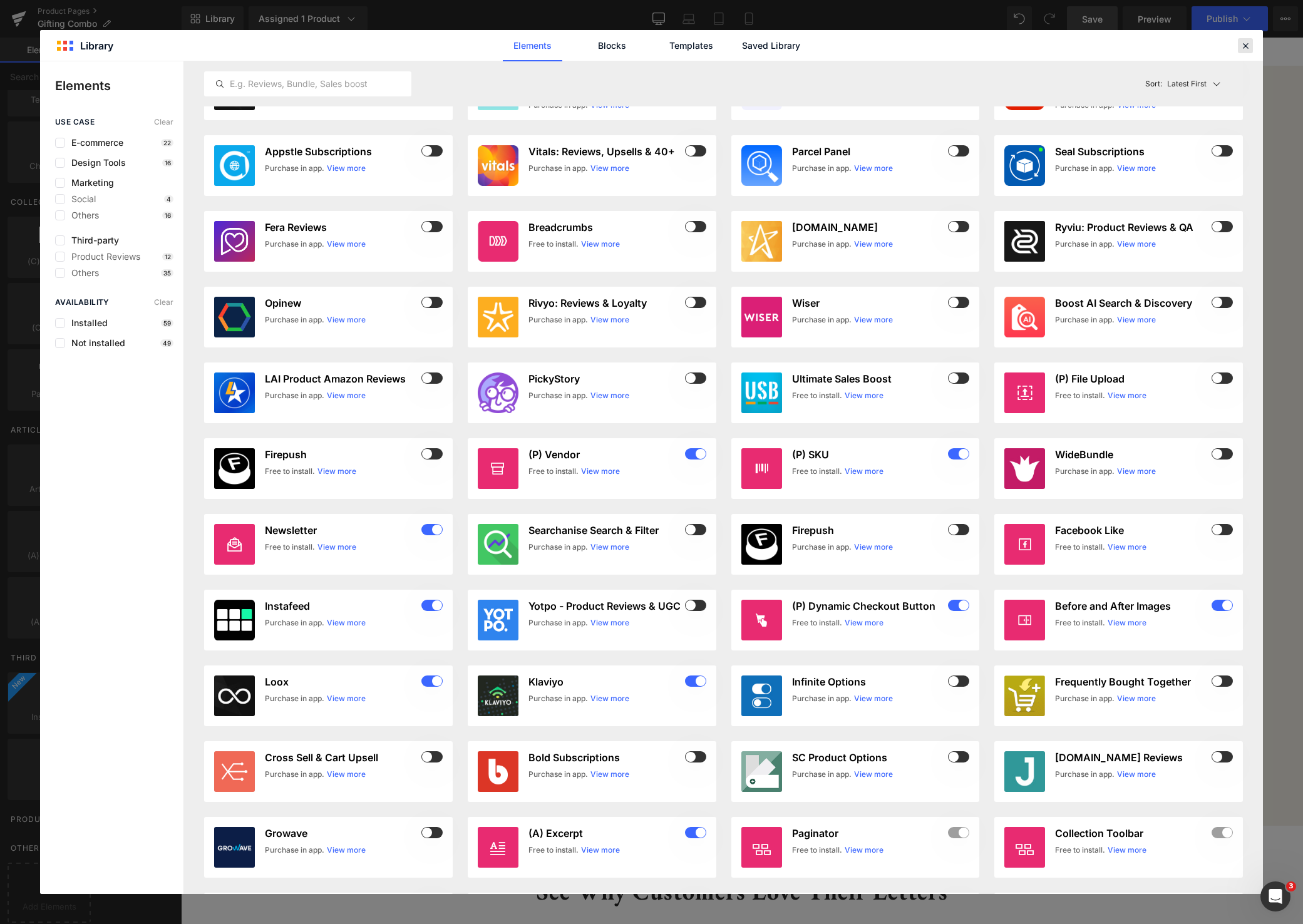
click at [1247, 40] on icon at bounding box center [1245, 45] width 11 height 11
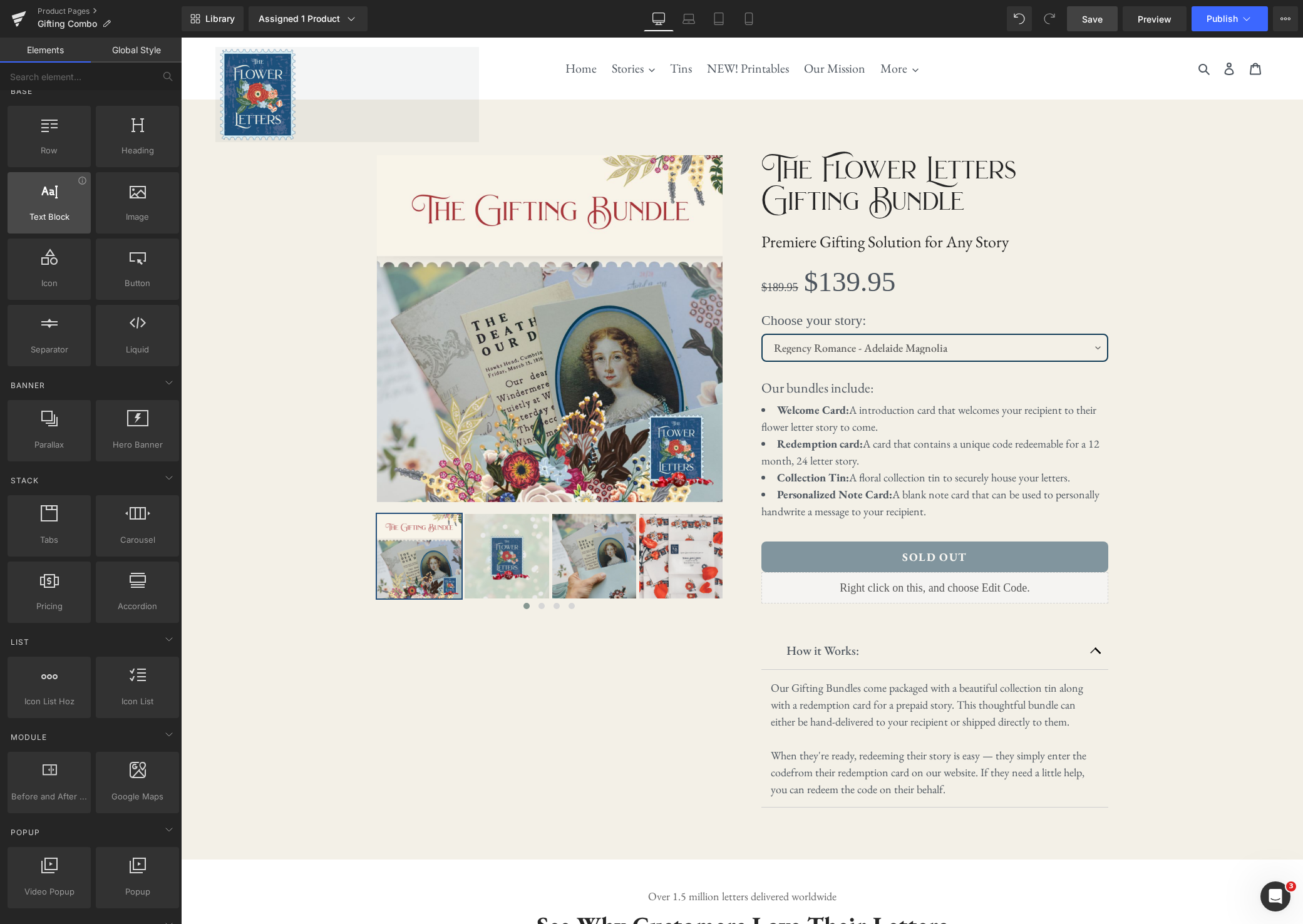
scroll to position [0, 0]
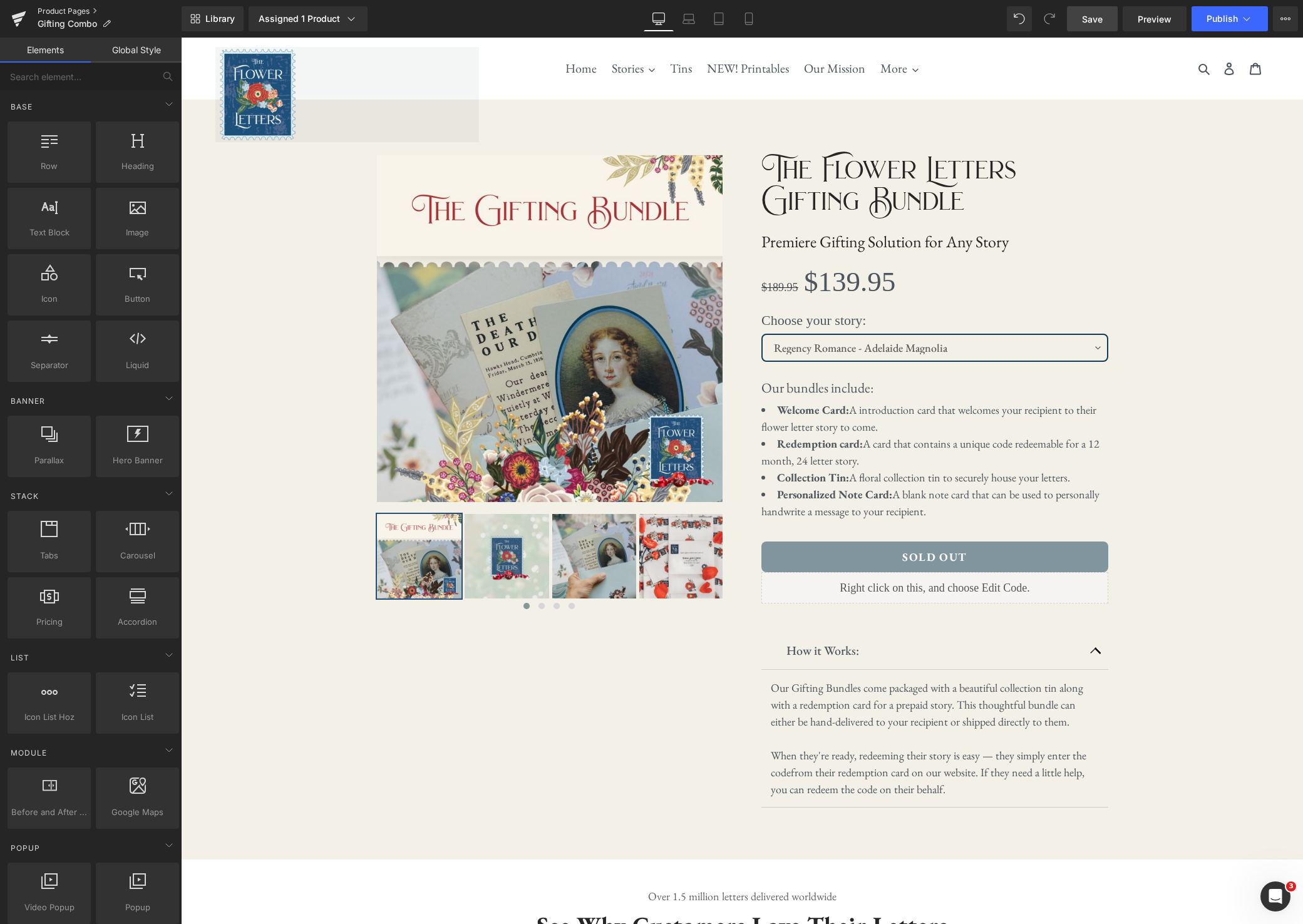
click at [59, 11] on link "Product Pages" at bounding box center [110, 11] width 144 height 10
